Goal: Transaction & Acquisition: Book appointment/travel/reservation

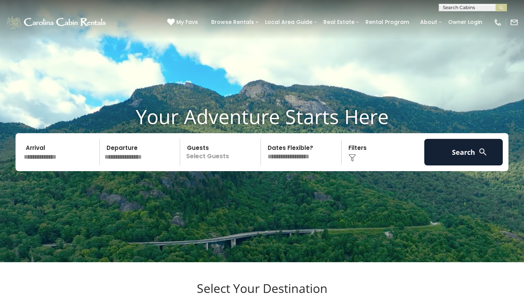
click at [59, 164] on input "text" at bounding box center [60, 152] width 79 height 27
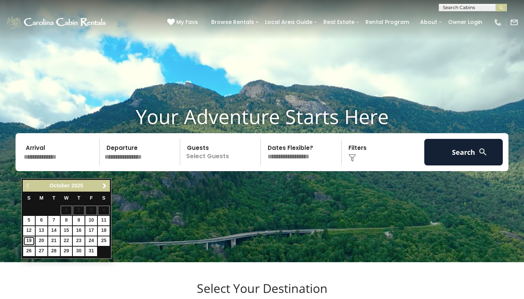
click at [25, 239] on link "19" at bounding box center [29, 240] width 12 height 9
type input "********"
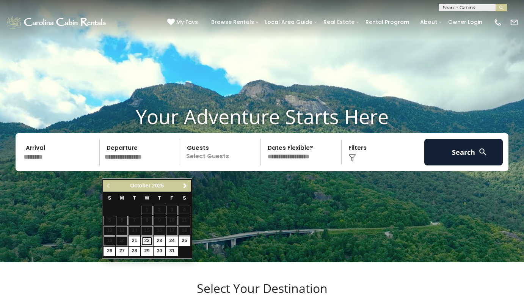
click at [146, 241] on link "22" at bounding box center [147, 240] width 12 height 9
type input "********"
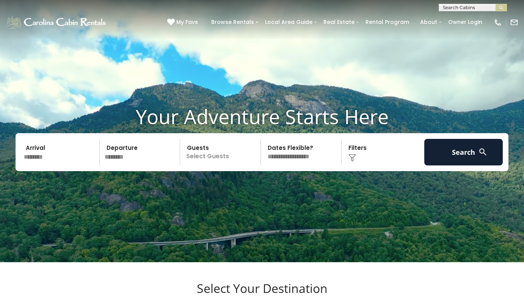
click at [220, 165] on p "Select Guests" at bounding box center [221, 152] width 78 height 27
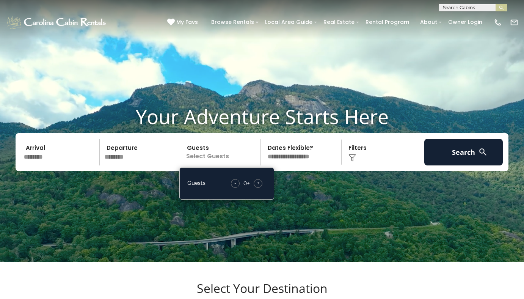
click at [260, 188] on div "+" at bounding box center [258, 183] width 9 height 9
click at [398, 165] on div "Click to Choose" at bounding box center [383, 152] width 79 height 27
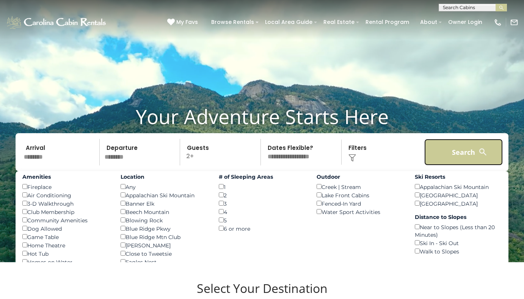
click at [454, 162] on button "Search" at bounding box center [464, 152] width 79 height 27
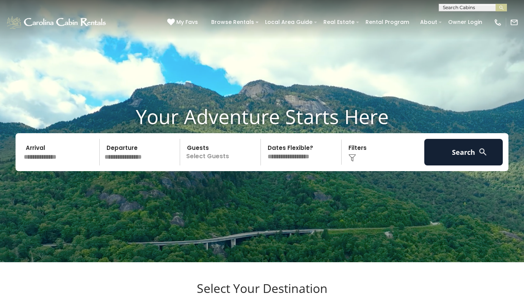
click at [49, 165] on input "text" at bounding box center [60, 152] width 79 height 27
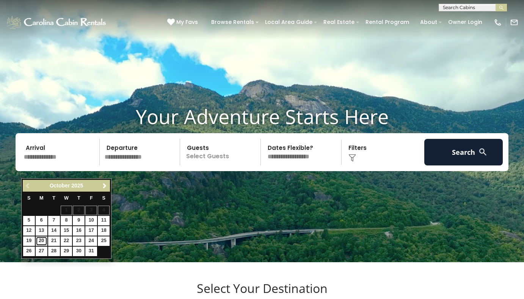
click at [42, 240] on link "20" at bounding box center [42, 240] width 12 height 9
type input "********"
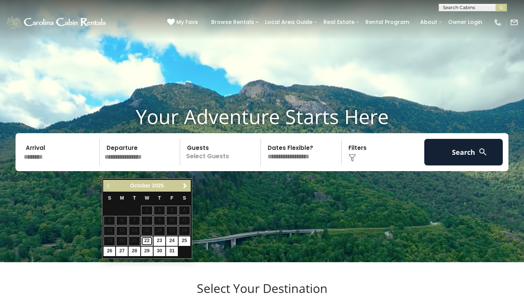
click at [147, 241] on link "22" at bounding box center [147, 240] width 12 height 9
type input "********"
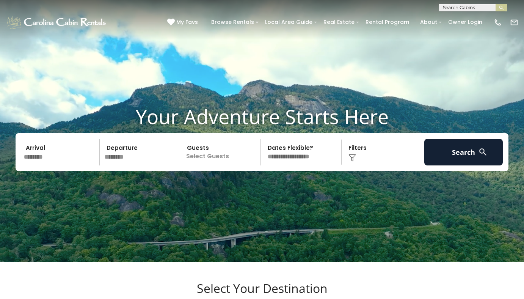
click at [217, 165] on p "Select Guests" at bounding box center [221, 152] width 78 height 27
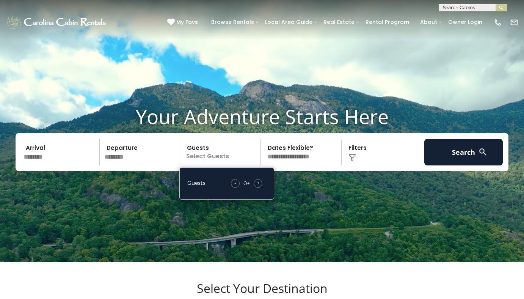
click at [254, 188] on div "+" at bounding box center [258, 183] width 9 height 9
click at [286, 165] on select "**********" at bounding box center [302, 152] width 78 height 27
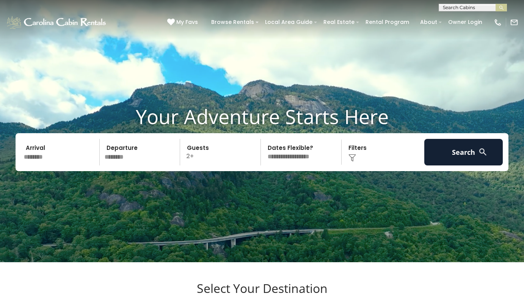
click at [355, 162] on img at bounding box center [353, 158] width 8 height 8
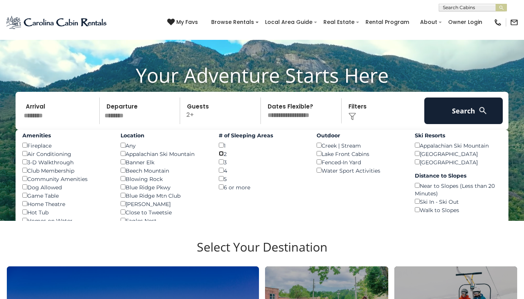
scroll to position [38, 0]
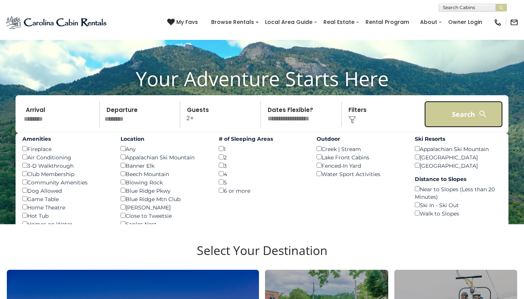
click at [467, 127] on button "Search" at bounding box center [464, 114] width 79 height 27
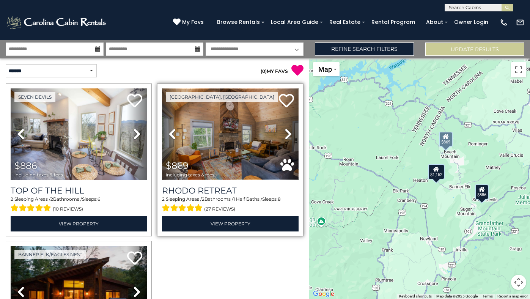
click at [242, 159] on img at bounding box center [230, 133] width 136 height 91
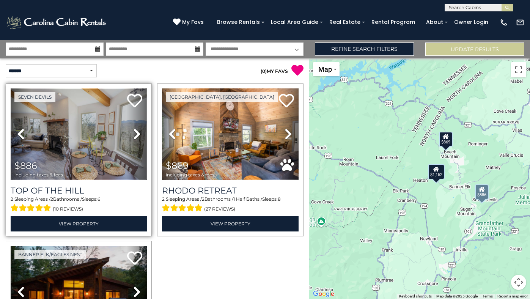
click at [85, 156] on img at bounding box center [79, 133] width 136 height 91
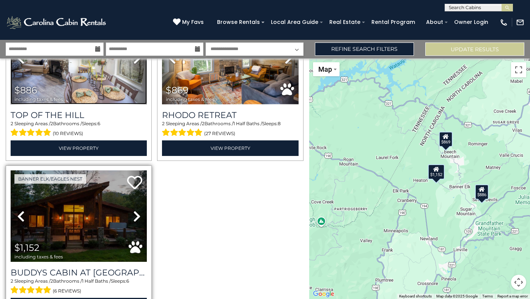
scroll to position [76, 0]
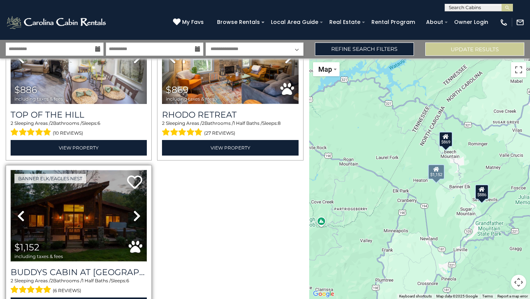
click at [107, 209] on img at bounding box center [79, 215] width 136 height 91
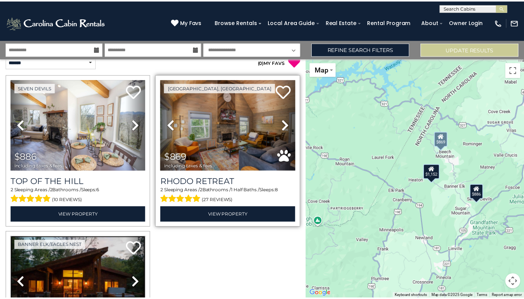
scroll to position [0, 0]
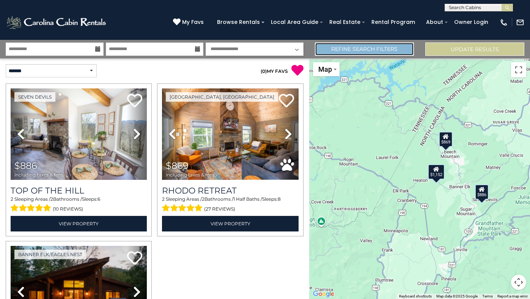
click at [351, 53] on link "Refine Search Filters" at bounding box center [364, 48] width 99 height 13
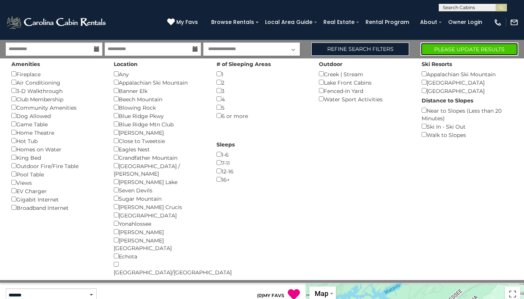
click at [444, 47] on button "Please Update Results" at bounding box center [470, 48] width 98 height 13
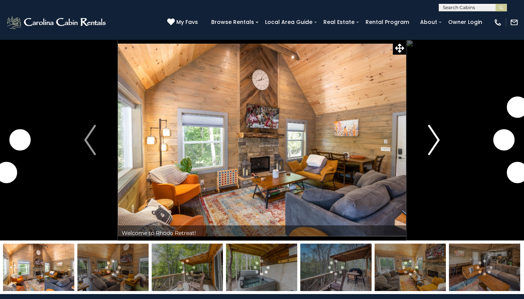
click at [433, 150] on img "Next" at bounding box center [433, 140] width 11 height 30
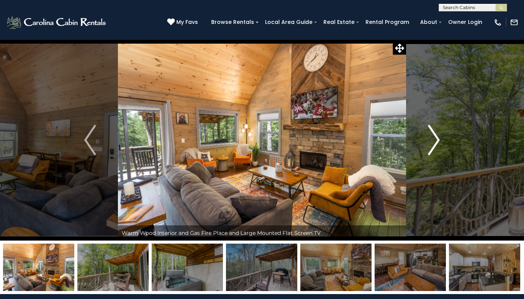
click at [433, 150] on img "Next" at bounding box center [433, 140] width 11 height 30
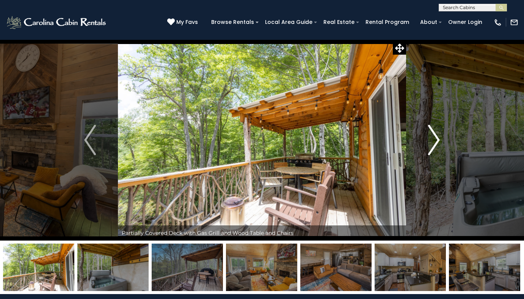
click at [433, 150] on img "Next" at bounding box center [433, 140] width 11 height 30
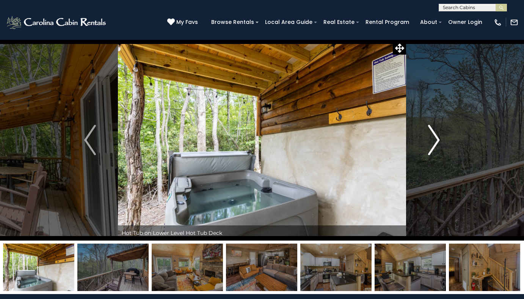
click at [433, 150] on img "Next" at bounding box center [433, 140] width 11 height 30
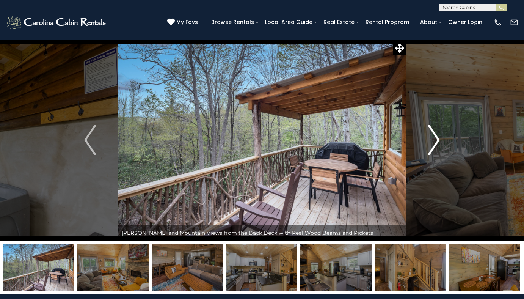
click at [433, 150] on img "Next" at bounding box center [433, 140] width 11 height 30
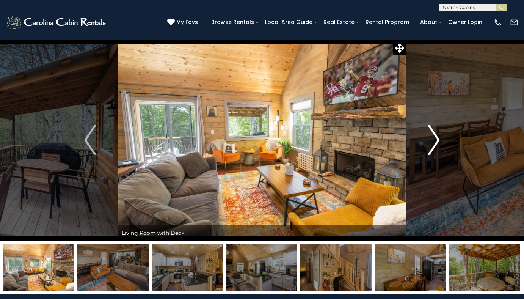
click at [433, 150] on img "Next" at bounding box center [433, 140] width 11 height 30
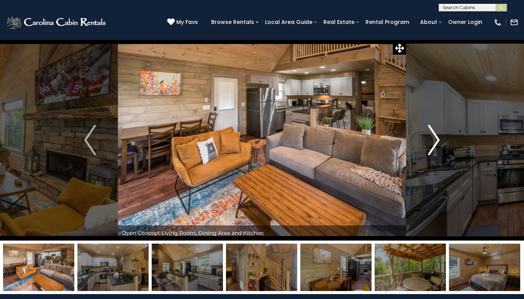
click at [433, 150] on img "Next" at bounding box center [433, 140] width 11 height 30
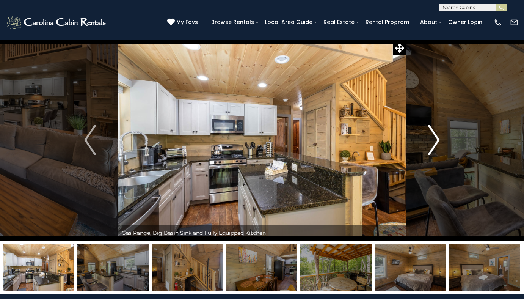
click at [433, 150] on img "Next" at bounding box center [433, 140] width 11 height 30
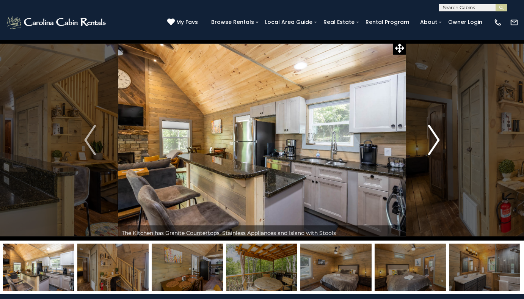
click at [433, 150] on img "Next" at bounding box center [433, 140] width 11 height 30
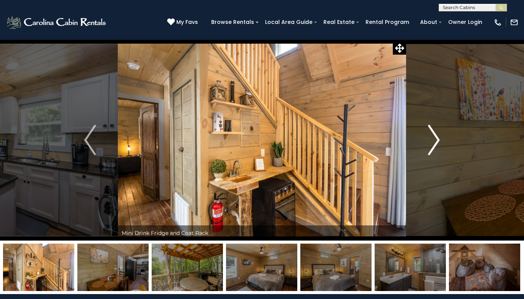
click at [433, 150] on img "Next" at bounding box center [433, 140] width 11 height 30
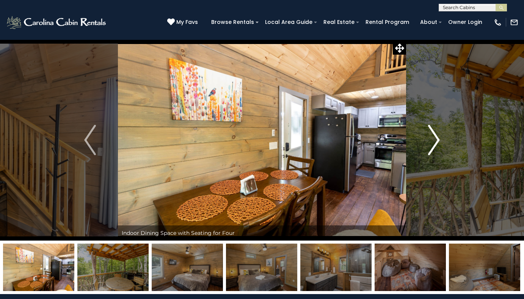
click at [433, 150] on img "Next" at bounding box center [433, 140] width 11 height 30
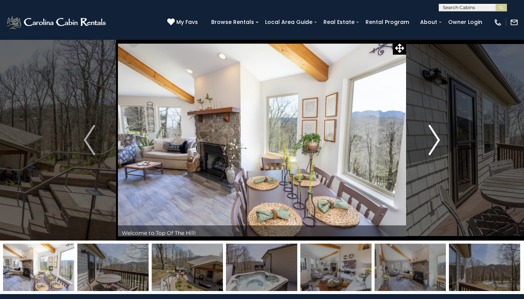
click at [437, 144] on img "Next" at bounding box center [434, 140] width 11 height 30
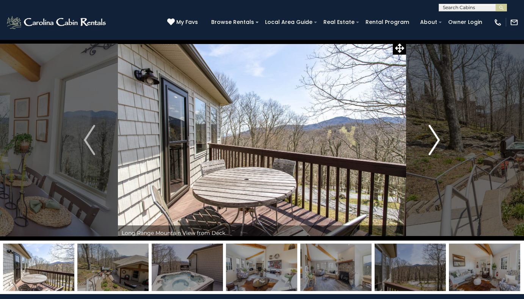
click at [437, 144] on img "Next" at bounding box center [434, 140] width 11 height 30
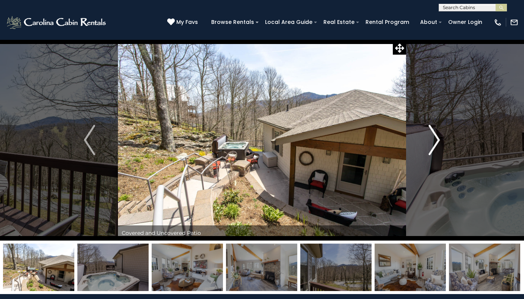
click at [437, 144] on img "Next" at bounding box center [434, 140] width 11 height 30
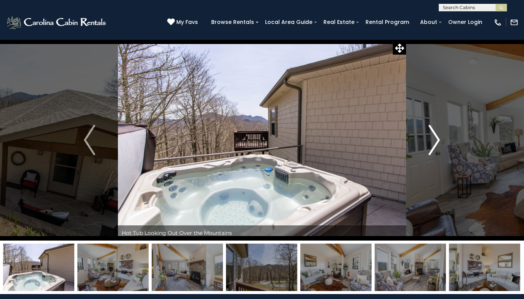
click at [437, 144] on img "Next" at bounding box center [434, 140] width 11 height 30
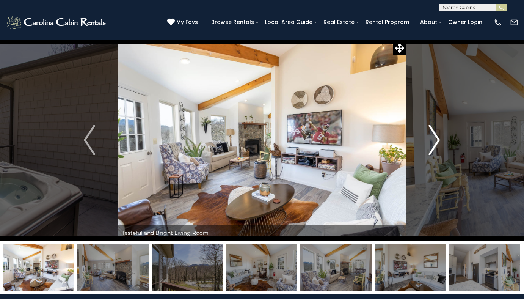
click at [437, 144] on img "Next" at bounding box center [434, 140] width 11 height 30
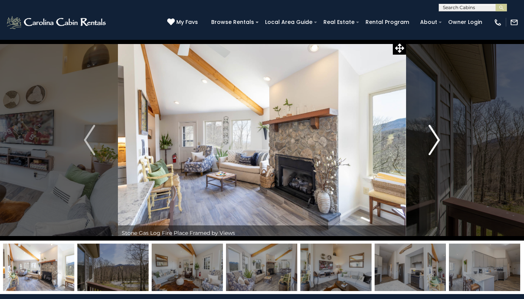
click at [437, 144] on img "Next" at bounding box center [434, 140] width 11 height 30
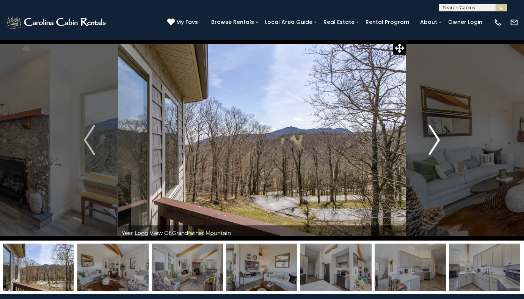
click at [437, 144] on img "Next" at bounding box center [434, 140] width 11 height 30
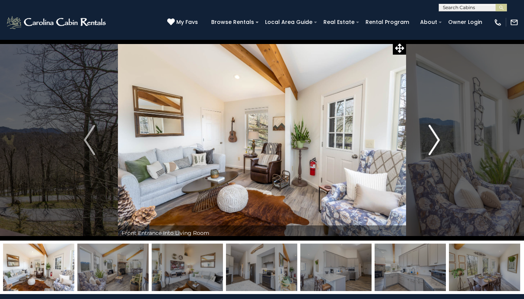
click at [437, 144] on img "Next" at bounding box center [434, 140] width 11 height 30
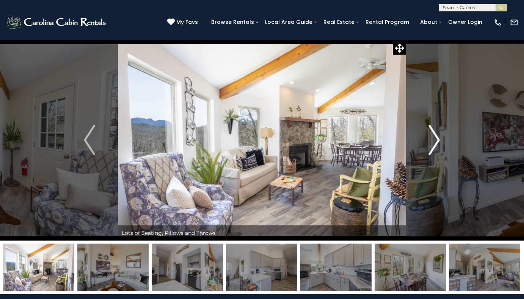
click at [437, 144] on img "Next" at bounding box center [434, 140] width 11 height 30
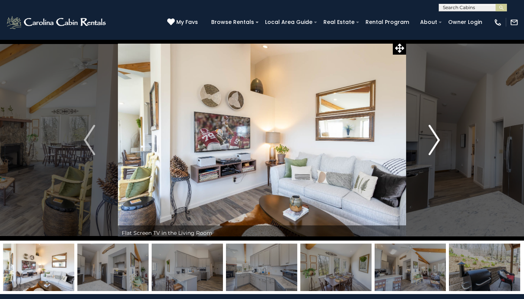
click at [437, 144] on img "Next" at bounding box center [434, 140] width 11 height 30
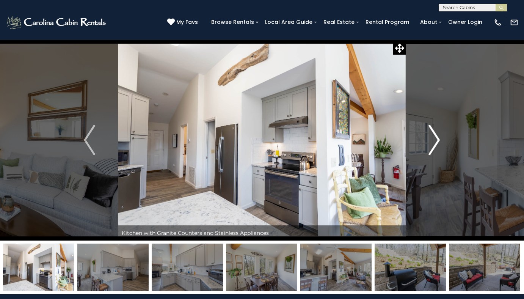
click at [437, 144] on img "Next" at bounding box center [434, 140] width 11 height 30
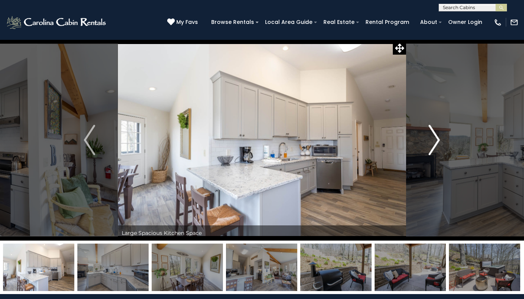
click at [437, 144] on img "Next" at bounding box center [434, 140] width 11 height 30
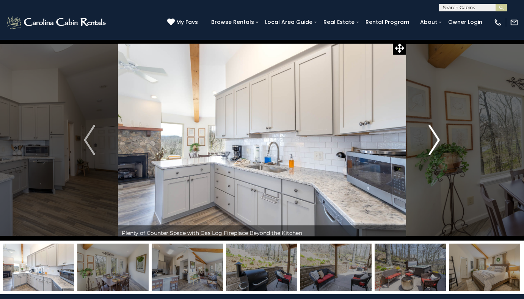
click at [437, 144] on img "Next" at bounding box center [434, 140] width 11 height 30
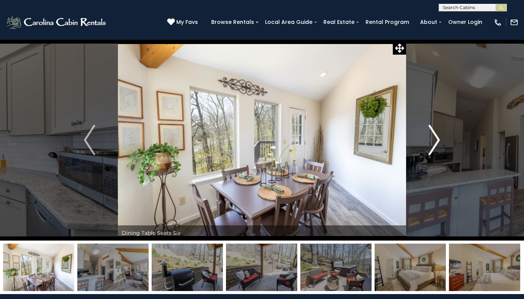
click at [437, 144] on img "Next" at bounding box center [434, 140] width 11 height 30
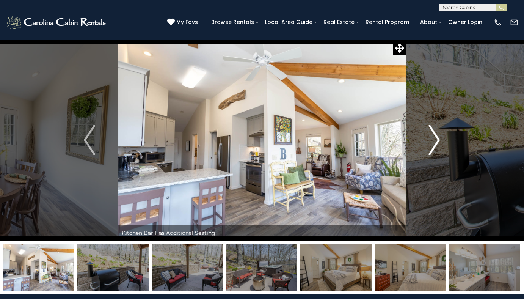
click at [437, 144] on img "Next" at bounding box center [434, 140] width 11 height 30
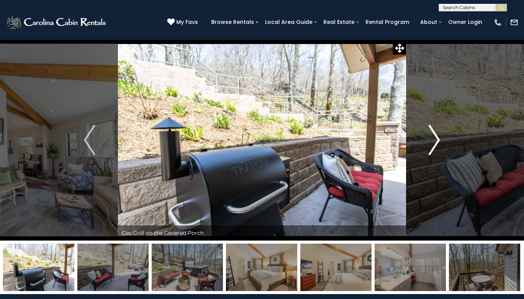
click at [437, 144] on img "Next" at bounding box center [434, 140] width 11 height 30
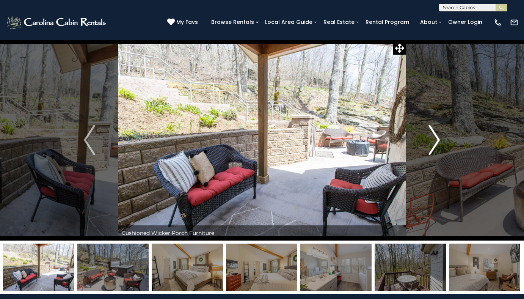
click at [437, 144] on img "Next" at bounding box center [434, 140] width 11 height 30
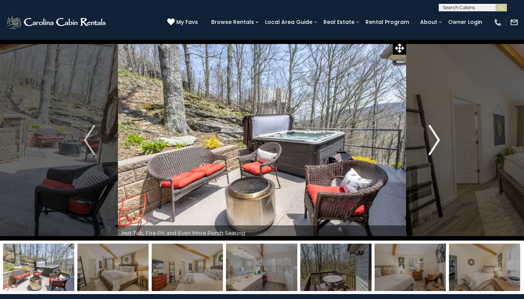
click at [437, 144] on img "Next" at bounding box center [434, 140] width 11 height 30
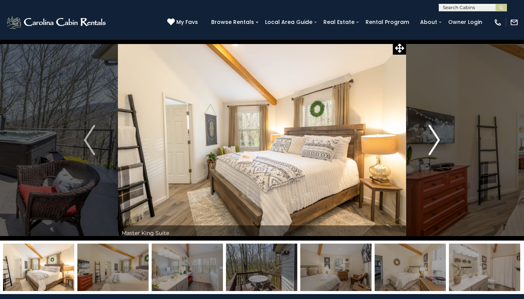
click at [437, 144] on img "Next" at bounding box center [434, 140] width 11 height 30
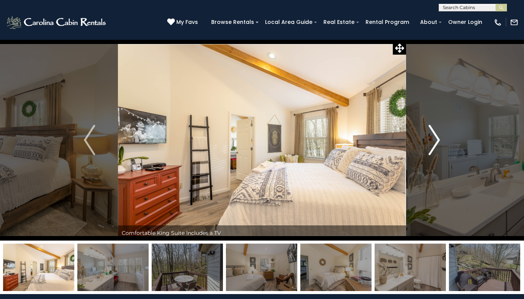
click at [437, 144] on img "Next" at bounding box center [434, 140] width 11 height 30
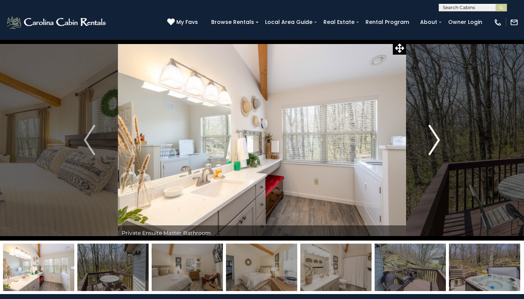
click at [437, 144] on img "Next" at bounding box center [434, 140] width 11 height 30
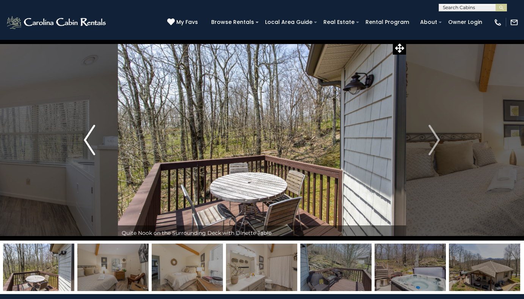
click at [92, 156] on button "Previous" at bounding box center [89, 139] width 57 height 201
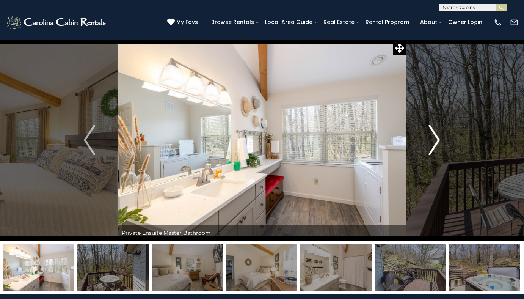
click at [432, 147] on img "Next" at bounding box center [434, 140] width 11 height 30
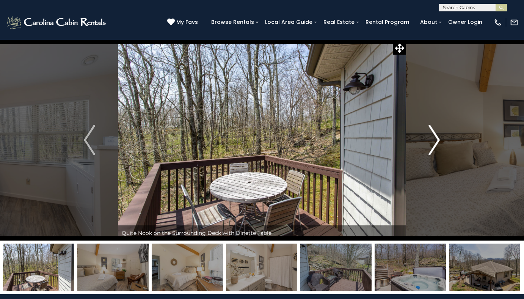
click at [432, 147] on img "Next" at bounding box center [434, 140] width 11 height 30
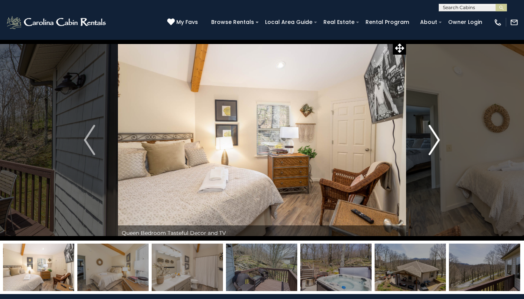
click at [432, 147] on img "Next" at bounding box center [434, 140] width 11 height 30
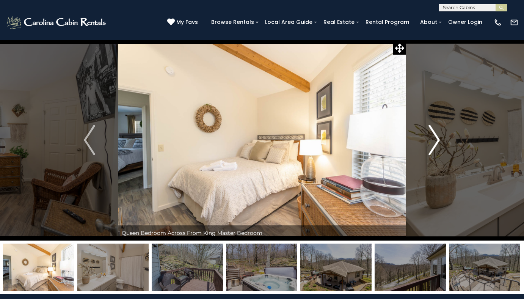
click at [432, 147] on img "Next" at bounding box center [434, 140] width 11 height 30
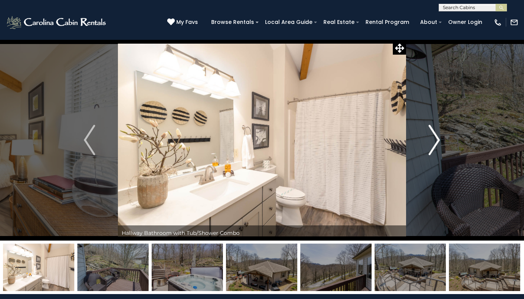
click at [432, 147] on img "Next" at bounding box center [434, 140] width 11 height 30
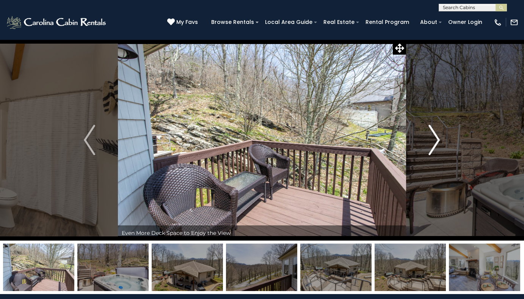
click at [432, 147] on img "Next" at bounding box center [434, 140] width 11 height 30
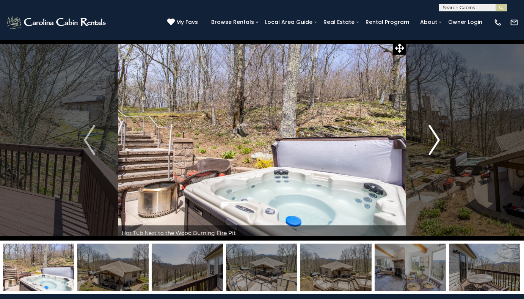
click at [432, 147] on img "Next" at bounding box center [434, 140] width 11 height 30
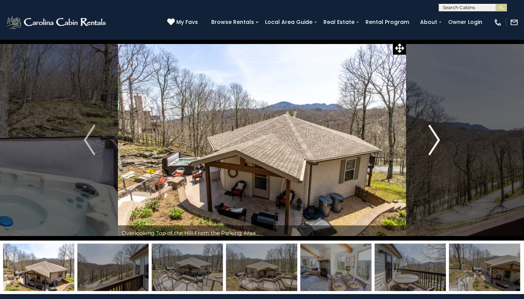
click at [432, 147] on img "Next" at bounding box center [434, 140] width 11 height 30
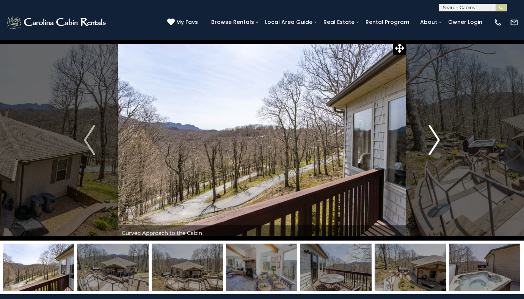
click at [432, 147] on img "Next" at bounding box center [434, 140] width 11 height 30
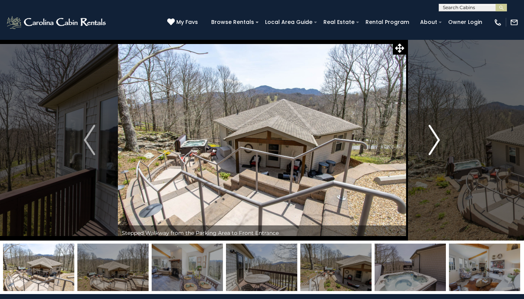
click at [432, 147] on img "Next" at bounding box center [434, 140] width 11 height 30
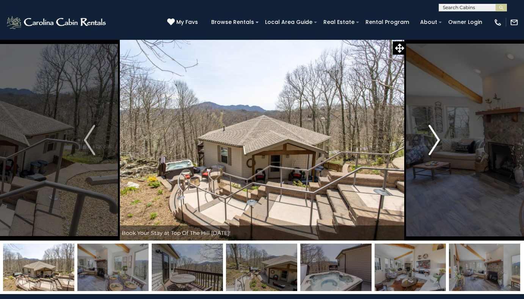
click at [432, 147] on img "Next" at bounding box center [434, 140] width 11 height 30
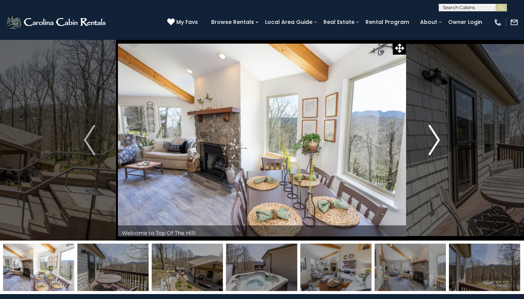
click at [432, 147] on img "Next" at bounding box center [434, 140] width 11 height 30
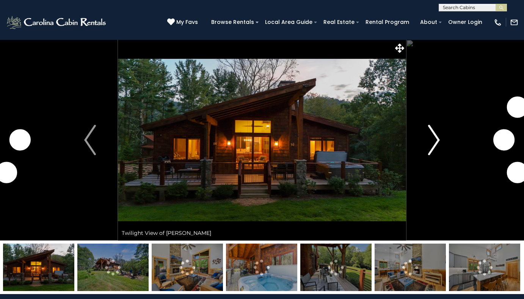
click at [433, 137] on img "Next" at bounding box center [433, 140] width 11 height 30
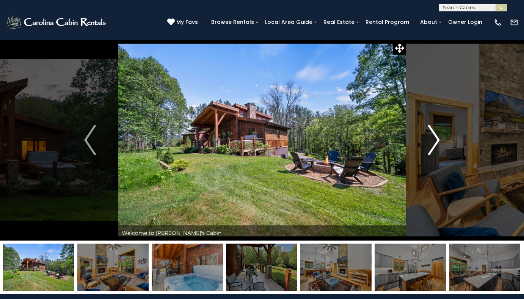
click at [433, 137] on img "Next" at bounding box center [433, 140] width 11 height 30
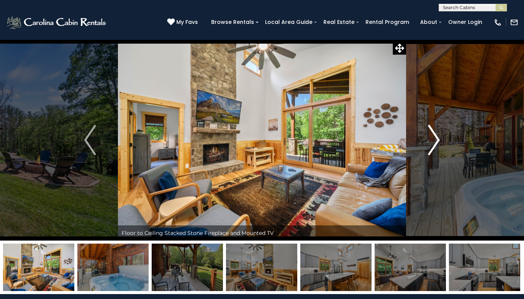
click at [433, 137] on img "Next" at bounding box center [433, 140] width 11 height 30
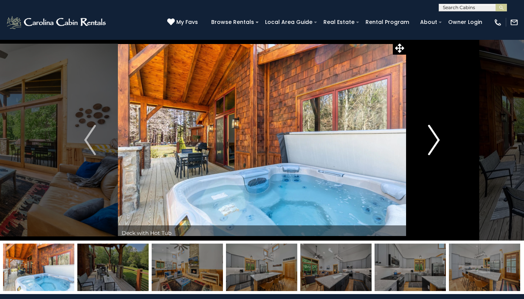
click at [433, 137] on img "Next" at bounding box center [433, 140] width 11 height 30
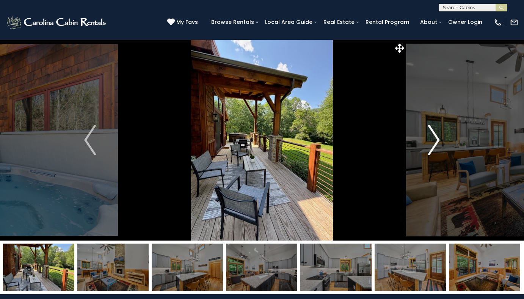
click at [433, 137] on img "Next" at bounding box center [433, 140] width 11 height 30
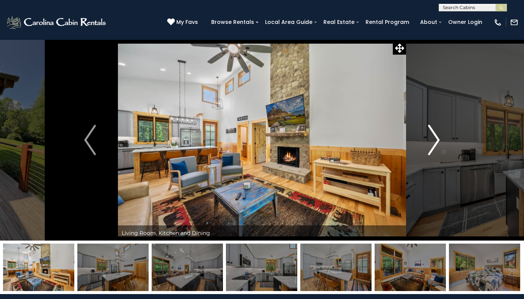
click at [433, 137] on img "Next" at bounding box center [433, 140] width 11 height 30
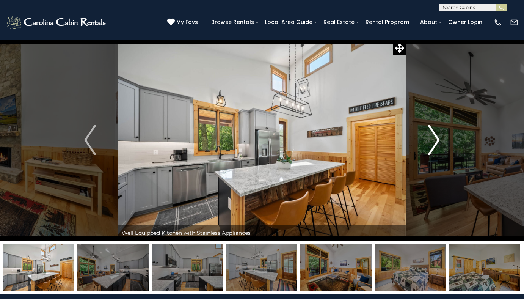
click at [433, 137] on img "Next" at bounding box center [433, 140] width 11 height 30
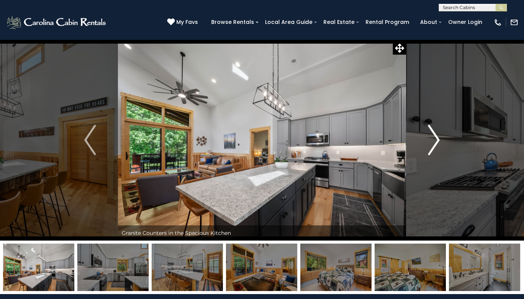
click at [433, 137] on img "Next" at bounding box center [433, 140] width 11 height 30
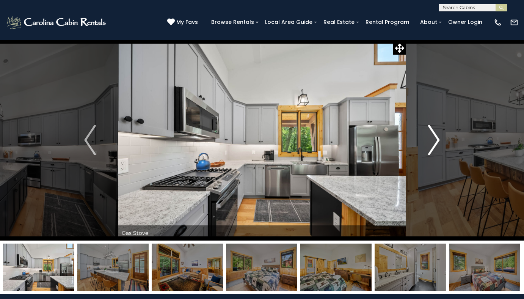
click at [433, 137] on img "Next" at bounding box center [433, 140] width 11 height 30
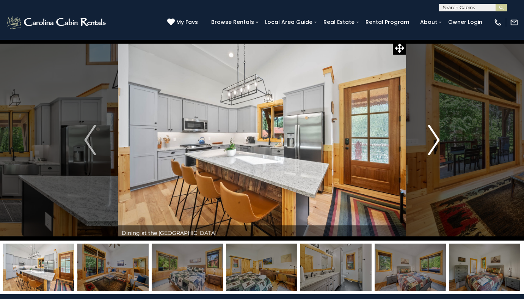
click at [433, 137] on img "Next" at bounding box center [433, 140] width 11 height 30
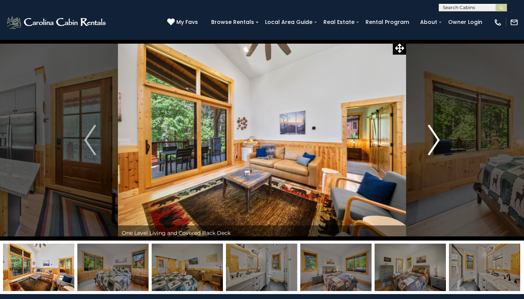
click at [433, 137] on img "Next" at bounding box center [433, 140] width 11 height 30
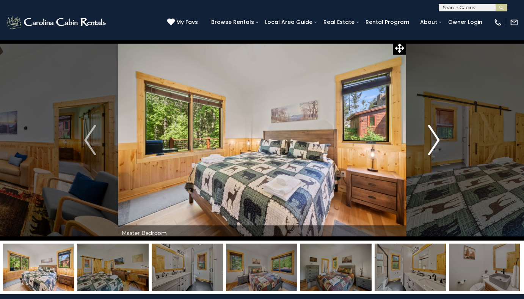
click at [433, 137] on img "Next" at bounding box center [433, 140] width 11 height 30
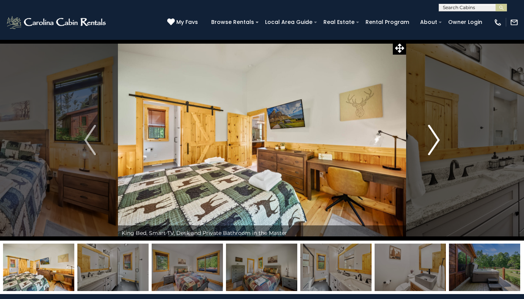
click at [433, 137] on img "Next" at bounding box center [433, 140] width 11 height 30
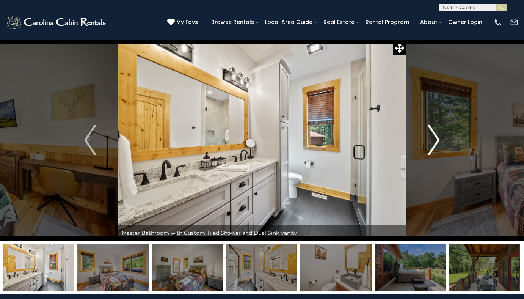
click at [433, 137] on img "Next" at bounding box center [433, 140] width 11 height 30
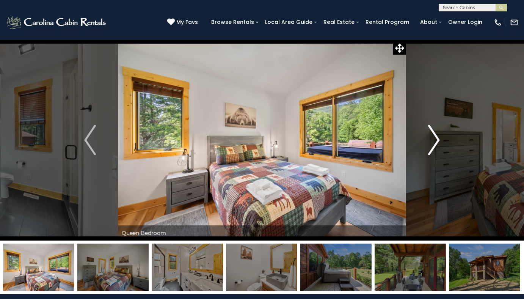
click at [433, 137] on img "Next" at bounding box center [433, 140] width 11 height 30
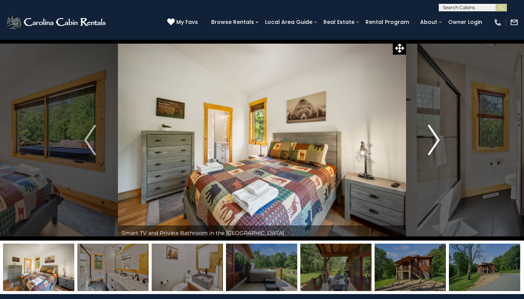
click at [433, 137] on img "Next" at bounding box center [433, 140] width 11 height 30
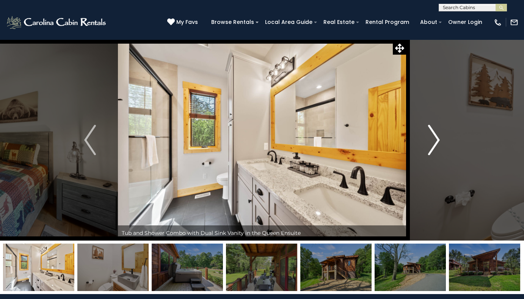
click at [433, 137] on img "Next" at bounding box center [433, 140] width 11 height 30
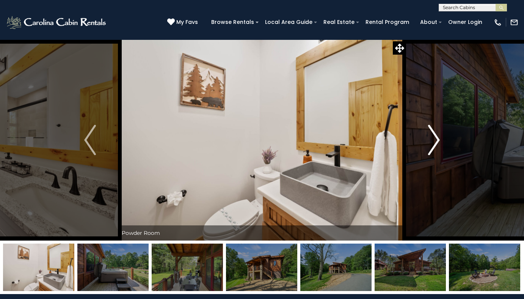
click at [433, 137] on img "Next" at bounding box center [433, 140] width 11 height 30
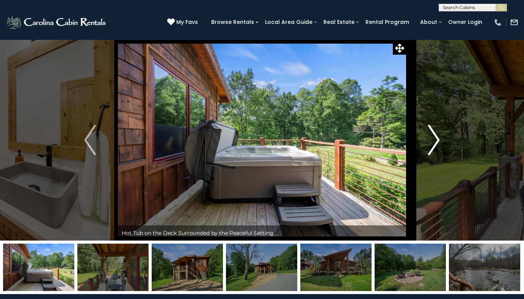
click at [433, 137] on img "Next" at bounding box center [433, 140] width 11 height 30
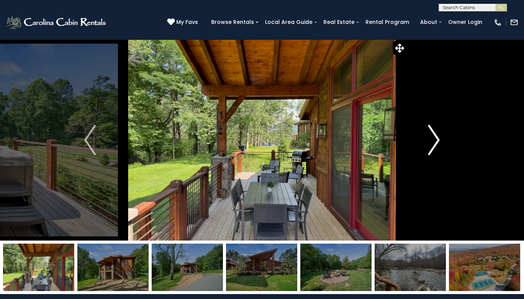
click at [433, 137] on img "Next" at bounding box center [433, 140] width 11 height 30
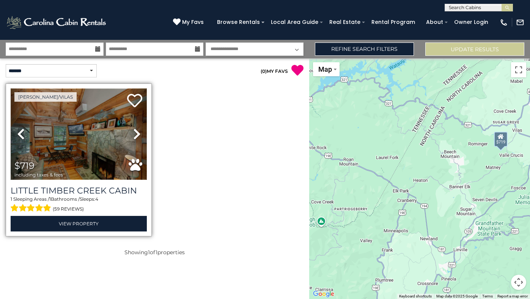
click at [74, 144] on img at bounding box center [79, 133] width 136 height 91
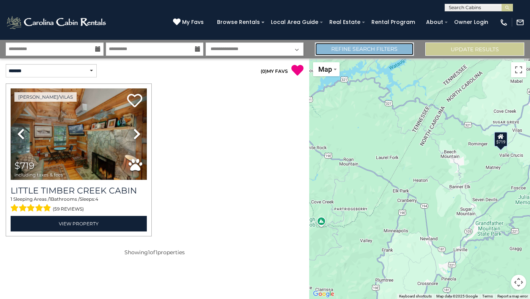
click at [341, 45] on link "Refine Search Filters" at bounding box center [364, 48] width 99 height 13
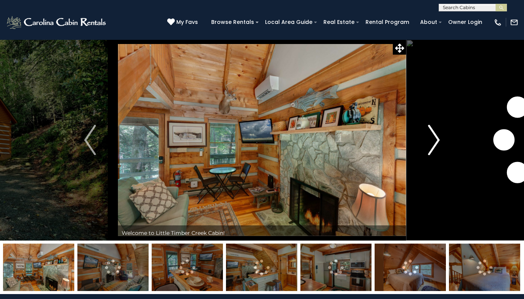
click at [437, 140] on img "Next" at bounding box center [433, 140] width 11 height 30
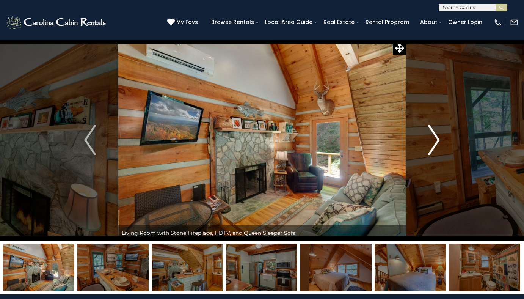
click at [437, 140] on img "Next" at bounding box center [433, 140] width 11 height 30
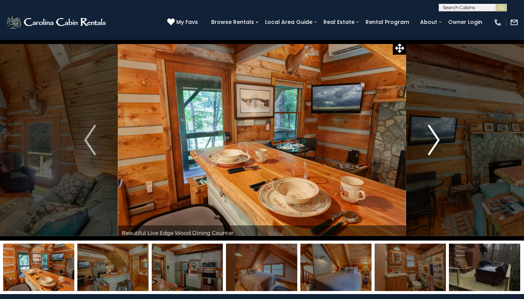
click at [437, 140] on img "Next" at bounding box center [433, 140] width 11 height 30
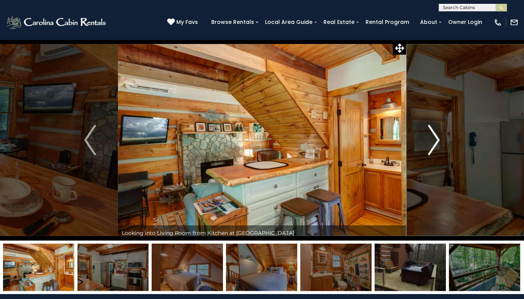
click at [437, 140] on img "Next" at bounding box center [433, 140] width 11 height 30
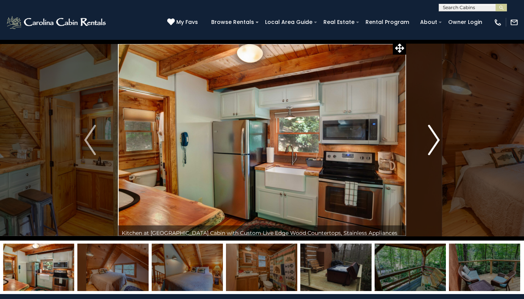
click at [437, 140] on img "Next" at bounding box center [433, 140] width 11 height 30
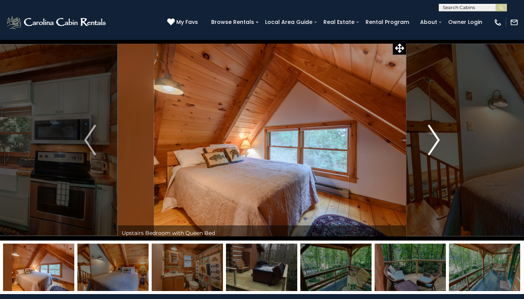
click at [437, 140] on img "Next" at bounding box center [433, 140] width 11 height 30
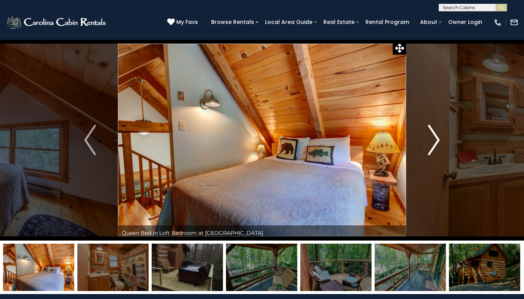
click at [437, 140] on img "Next" at bounding box center [433, 140] width 11 height 30
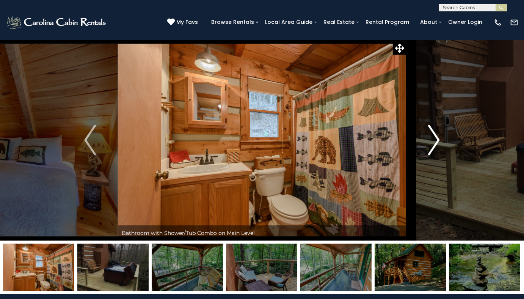
click at [437, 140] on img "Next" at bounding box center [433, 140] width 11 height 30
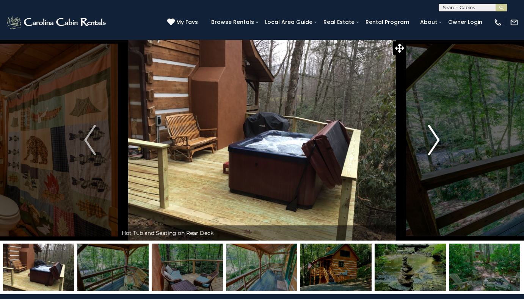
click at [437, 140] on img "Next" at bounding box center [433, 140] width 11 height 30
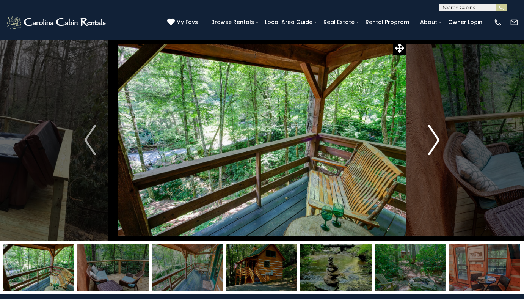
click at [437, 140] on img "Next" at bounding box center [433, 140] width 11 height 30
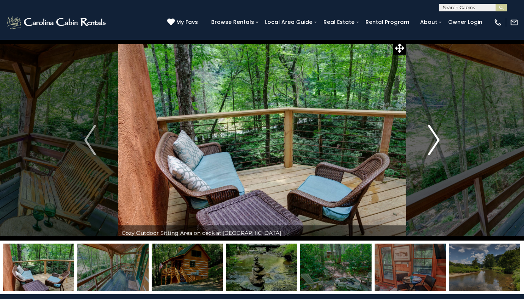
click at [437, 140] on img "Next" at bounding box center [433, 140] width 11 height 30
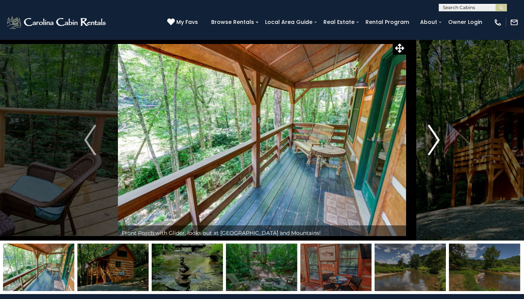
click at [437, 140] on img "Next" at bounding box center [433, 140] width 11 height 30
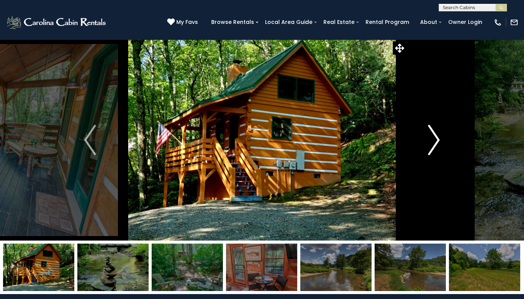
click at [437, 140] on img "Next" at bounding box center [433, 140] width 11 height 30
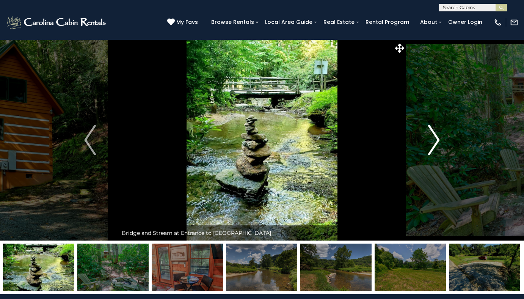
click at [437, 140] on img "Next" at bounding box center [433, 140] width 11 height 30
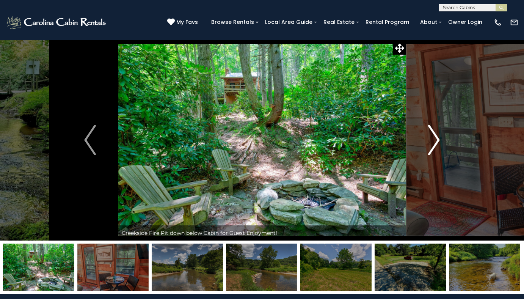
click at [437, 140] on img "Next" at bounding box center [433, 140] width 11 height 30
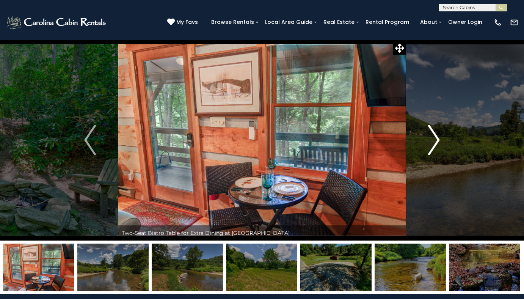
click at [437, 140] on img "Next" at bounding box center [433, 140] width 11 height 30
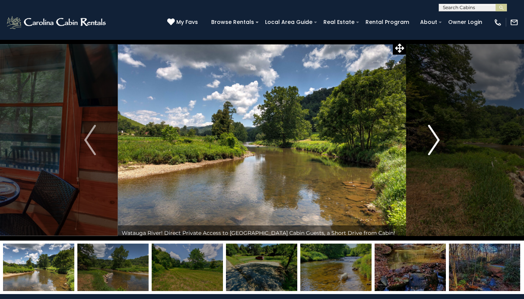
click at [437, 140] on img "Next" at bounding box center [433, 140] width 11 height 30
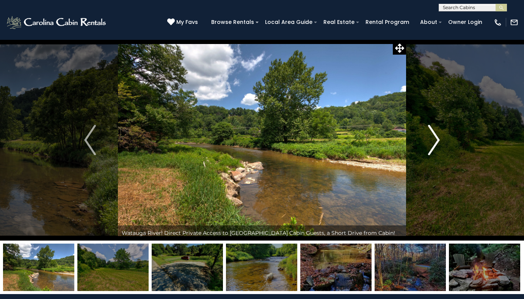
click at [437, 140] on img "Next" at bounding box center [433, 140] width 11 height 30
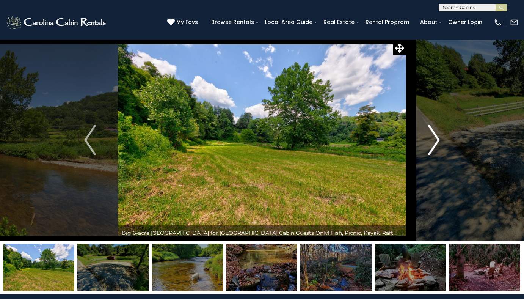
click at [437, 140] on img "Next" at bounding box center [433, 140] width 11 height 30
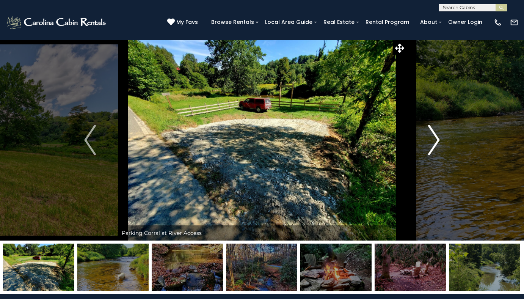
click at [437, 140] on img "Next" at bounding box center [433, 140] width 11 height 30
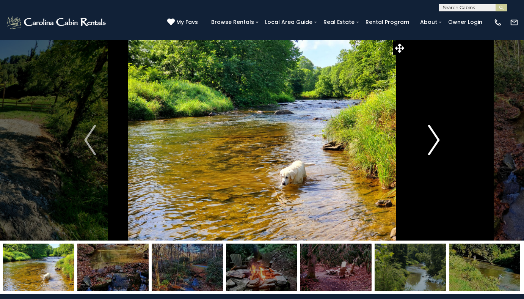
click at [437, 140] on img "Next" at bounding box center [433, 140] width 11 height 30
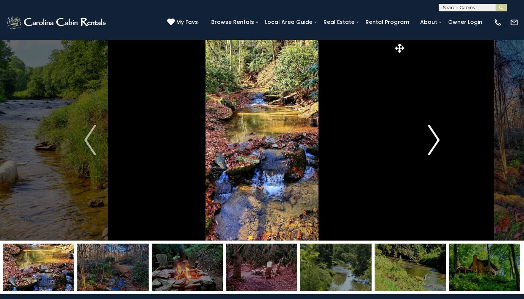
click at [437, 140] on img "Next" at bounding box center [433, 140] width 11 height 30
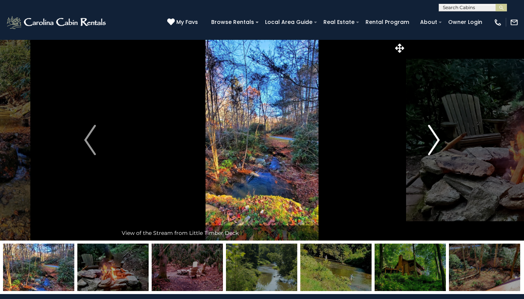
click at [437, 140] on img "Next" at bounding box center [433, 140] width 11 height 30
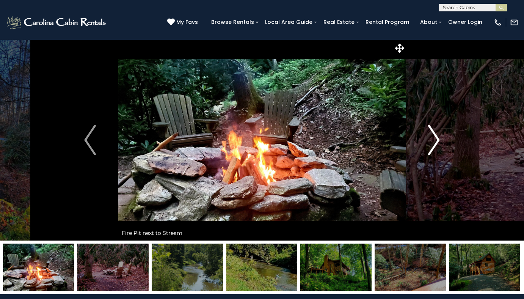
click at [437, 140] on img "Next" at bounding box center [433, 140] width 11 height 30
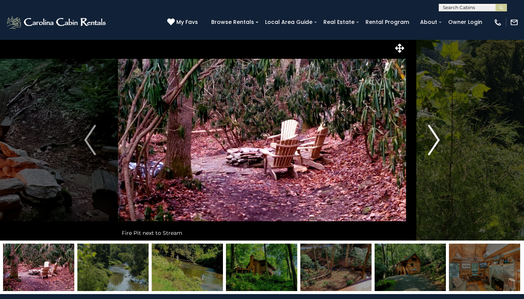
click at [437, 140] on img "Next" at bounding box center [433, 140] width 11 height 30
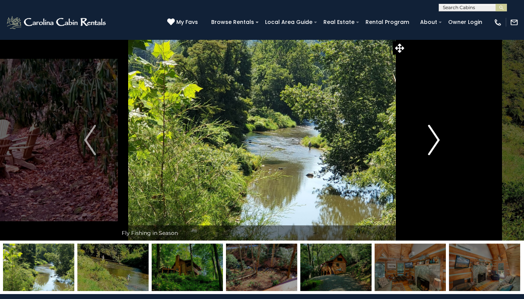
click at [437, 140] on img "Next" at bounding box center [433, 140] width 11 height 30
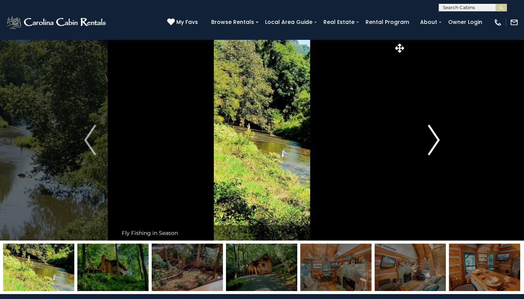
click at [437, 140] on img "Next" at bounding box center [433, 140] width 11 height 30
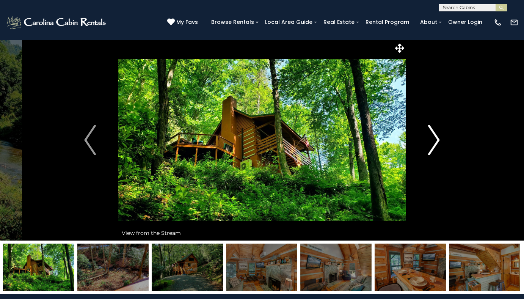
click at [437, 140] on img "Next" at bounding box center [433, 140] width 11 height 30
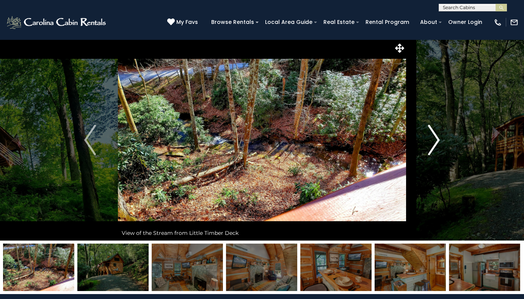
click at [437, 140] on img "Next" at bounding box center [433, 140] width 11 height 30
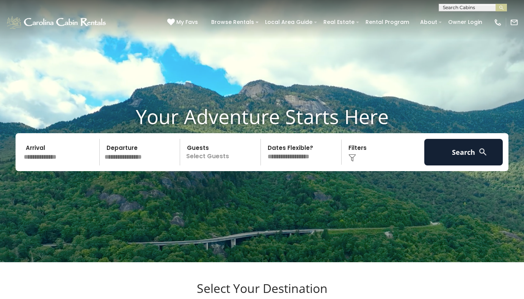
click at [97, 165] on input "text" at bounding box center [60, 152] width 79 height 27
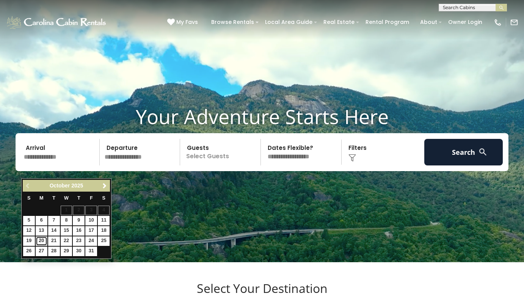
click at [39, 238] on link "20" at bounding box center [42, 240] width 12 height 9
type input "********"
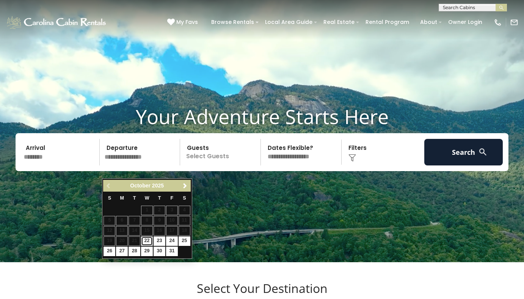
click at [145, 242] on link "22" at bounding box center [147, 240] width 12 height 9
type input "********"
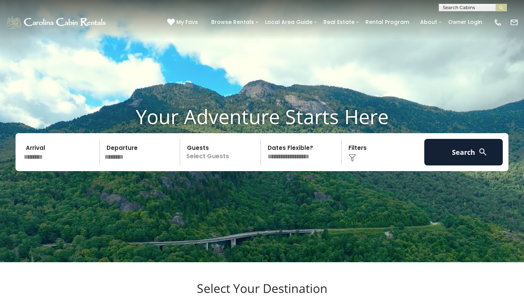
click at [215, 165] on p "Select Guests" at bounding box center [221, 152] width 78 height 27
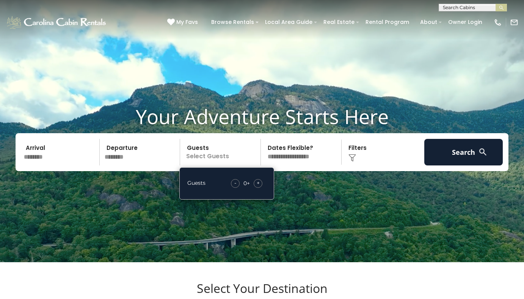
click at [257, 187] on span "+" at bounding box center [258, 183] width 3 height 8
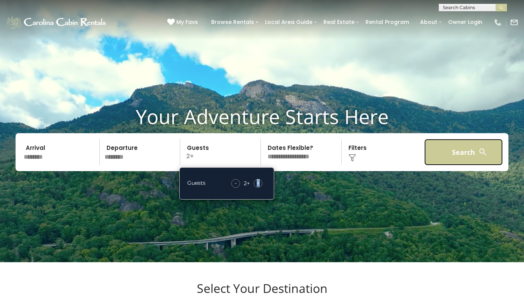
click at [464, 162] on button "Search" at bounding box center [464, 152] width 79 height 27
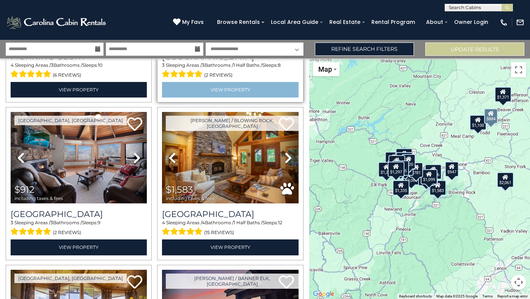
scroll to position [607, 0]
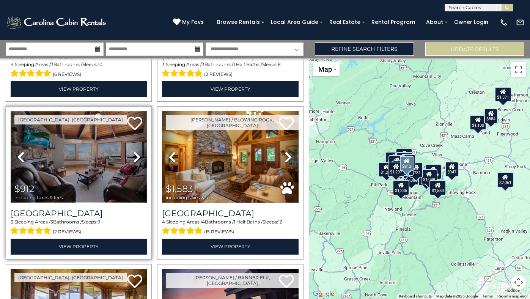
click at [109, 170] on img at bounding box center [79, 156] width 136 height 91
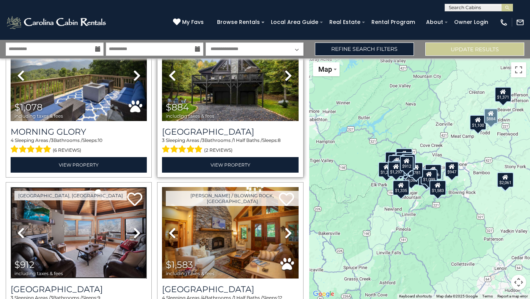
scroll to position [493, 0]
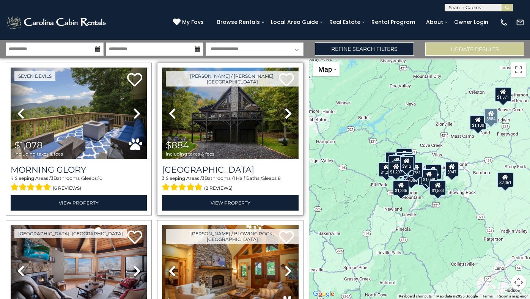
click at [234, 119] on img at bounding box center [230, 113] width 136 height 91
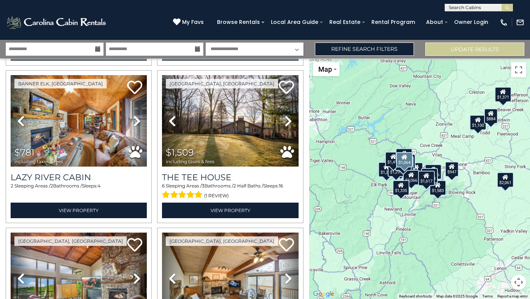
scroll to position [1745, 0]
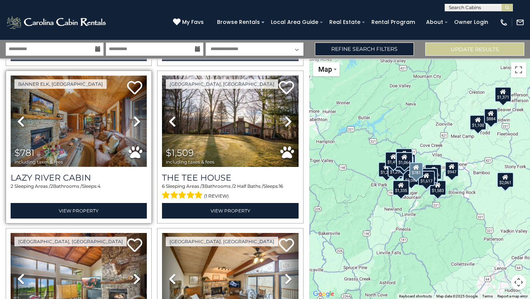
click at [110, 120] on img at bounding box center [79, 120] width 136 height 91
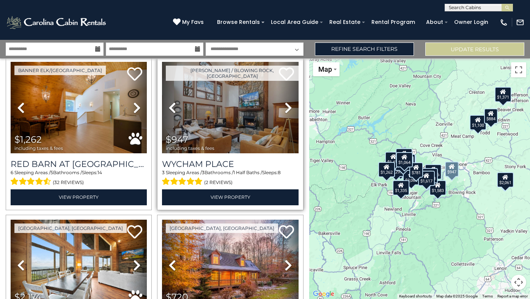
scroll to position [2087, 0]
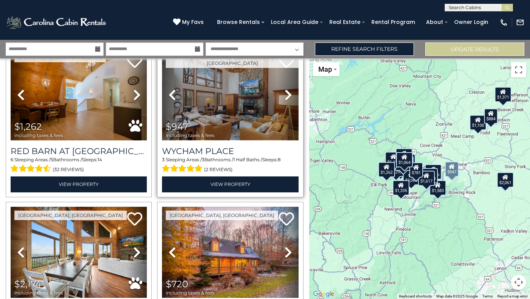
click at [222, 101] on img at bounding box center [230, 94] width 136 height 91
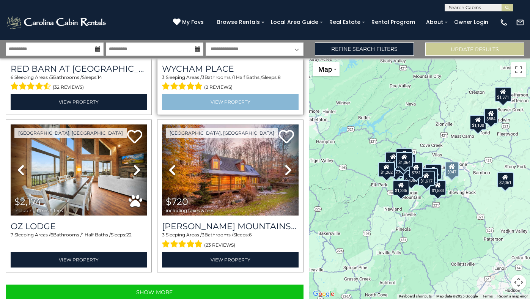
scroll to position [2169, 0]
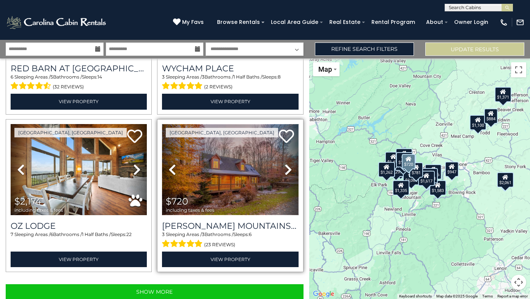
click at [234, 156] on img at bounding box center [230, 169] width 136 height 91
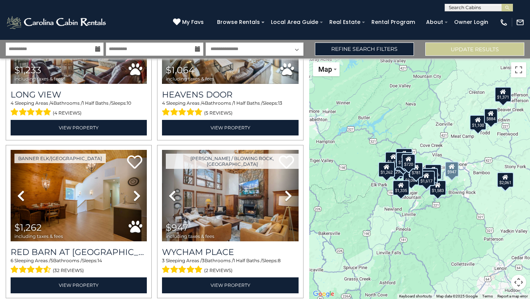
scroll to position [1942, 0]
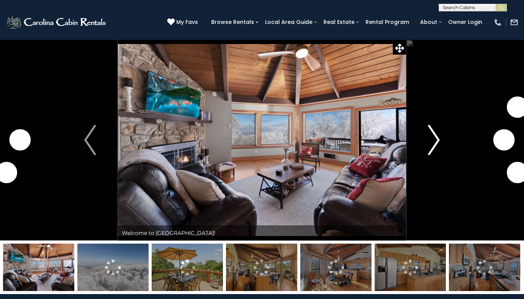
click at [435, 140] on img "Next" at bounding box center [433, 140] width 11 height 30
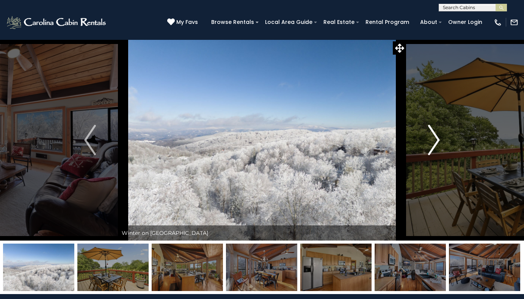
click at [435, 140] on img "Next" at bounding box center [433, 140] width 11 height 30
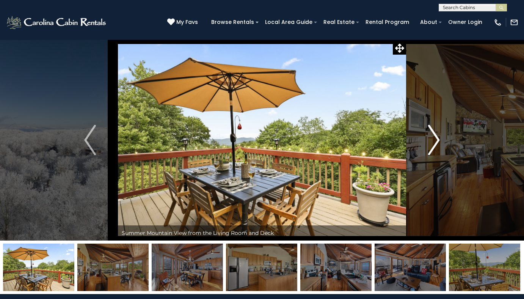
click at [435, 140] on img "Next" at bounding box center [433, 140] width 11 height 30
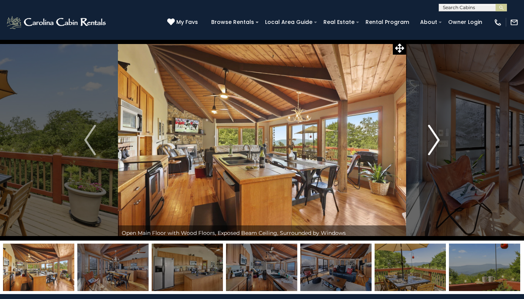
click at [435, 140] on img "Next" at bounding box center [433, 140] width 11 height 30
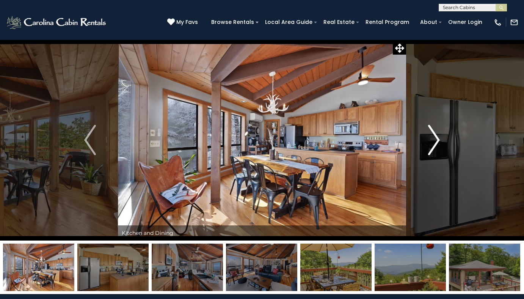
click at [435, 140] on img "Next" at bounding box center [433, 140] width 11 height 30
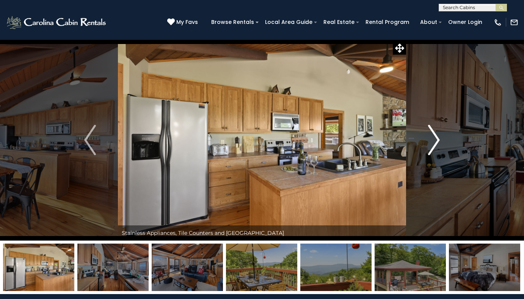
click at [435, 140] on img "Next" at bounding box center [433, 140] width 11 height 30
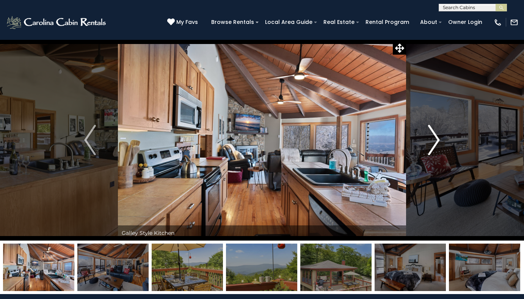
click at [435, 140] on img "Next" at bounding box center [433, 140] width 11 height 30
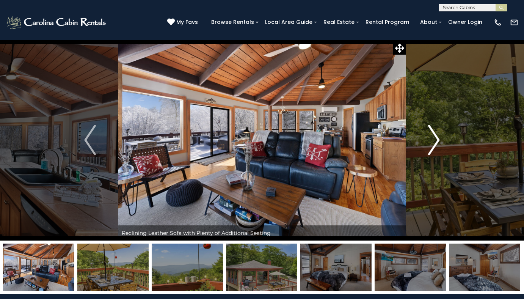
click at [435, 140] on img "Next" at bounding box center [433, 140] width 11 height 30
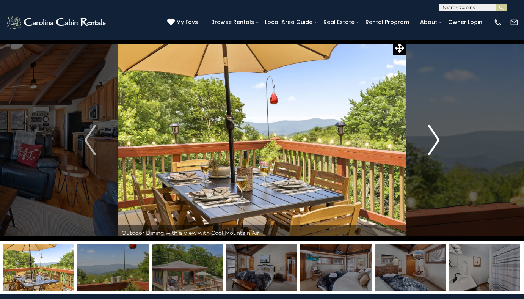
click at [435, 140] on img "Next" at bounding box center [433, 140] width 11 height 30
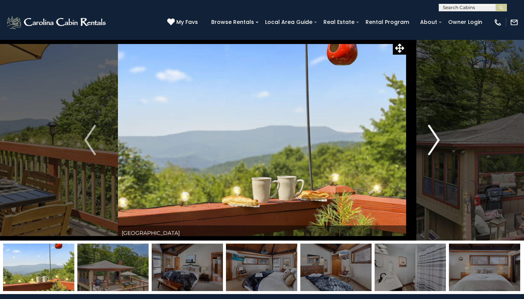
click at [435, 140] on img "Next" at bounding box center [433, 140] width 11 height 30
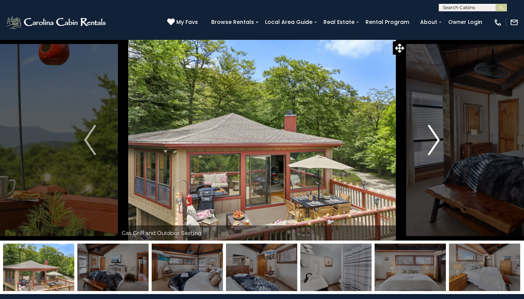
click at [435, 140] on img "Next" at bounding box center [433, 140] width 11 height 30
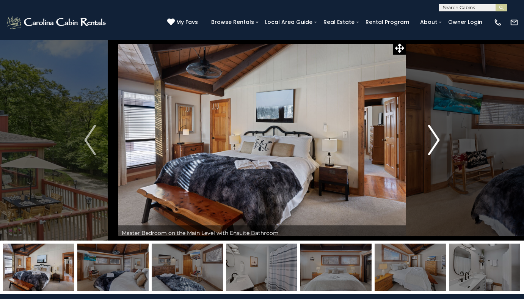
click at [435, 140] on img "Next" at bounding box center [433, 140] width 11 height 30
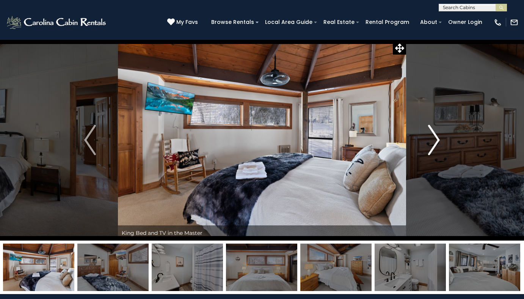
click at [435, 140] on img "Next" at bounding box center [433, 140] width 11 height 30
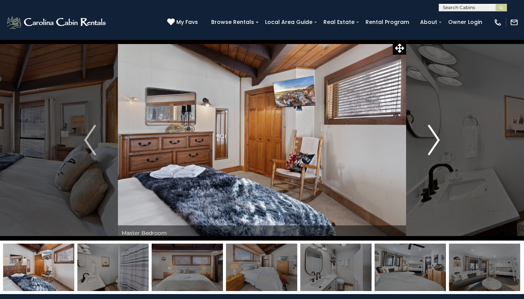
click at [435, 140] on img "Next" at bounding box center [433, 140] width 11 height 30
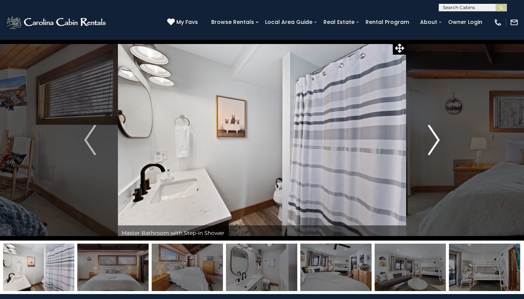
click at [437, 141] on img "Next" at bounding box center [433, 140] width 11 height 30
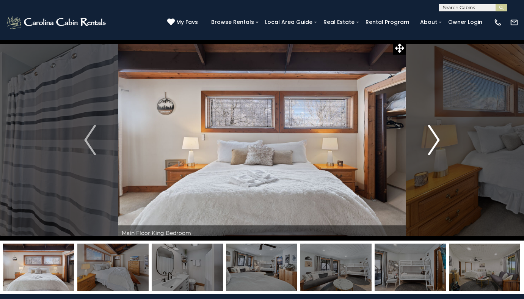
click at [437, 141] on img "Next" at bounding box center [433, 140] width 11 height 30
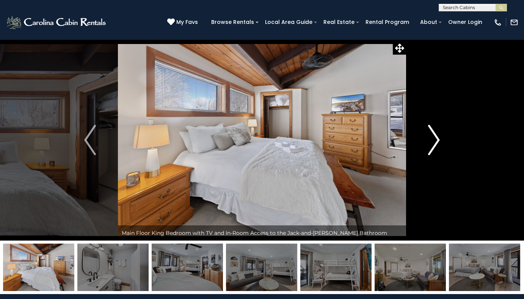
click at [437, 141] on img "Next" at bounding box center [433, 140] width 11 height 30
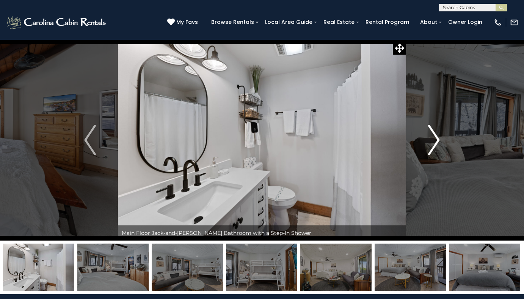
click at [437, 141] on img "Next" at bounding box center [433, 140] width 11 height 30
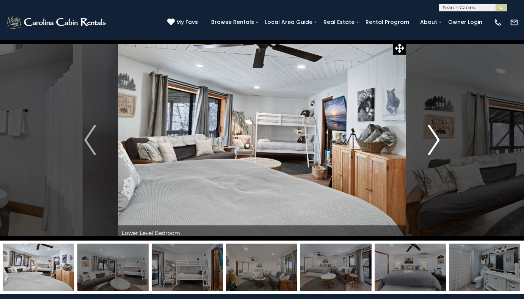
click at [437, 141] on img "Next" at bounding box center [433, 140] width 11 height 30
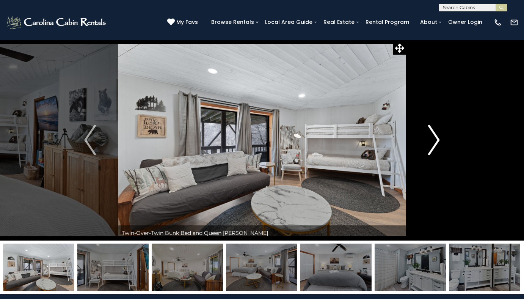
click at [437, 141] on img "Next" at bounding box center [433, 140] width 11 height 30
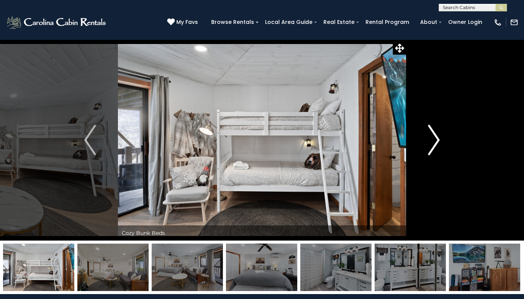
click at [437, 141] on img "Next" at bounding box center [433, 140] width 11 height 30
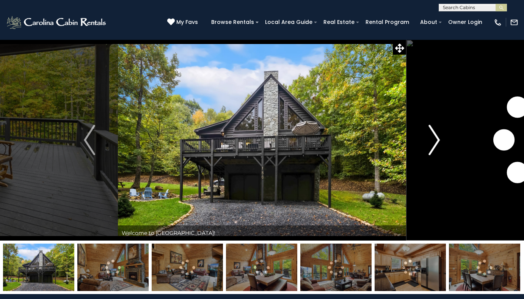
click at [439, 143] on img "Next" at bounding box center [434, 140] width 11 height 30
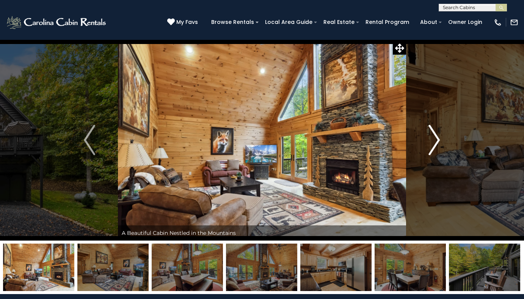
click at [439, 143] on img "Next" at bounding box center [434, 140] width 11 height 30
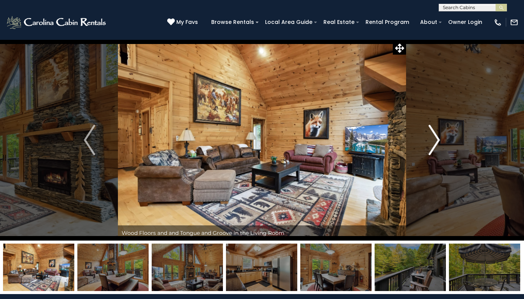
click at [439, 143] on img "Next" at bounding box center [434, 140] width 11 height 30
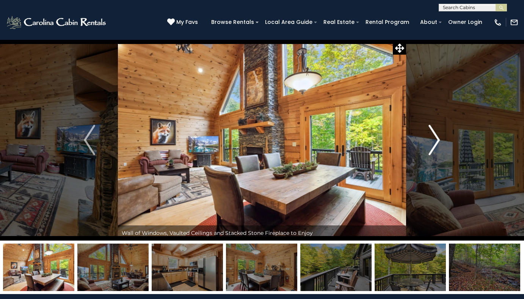
click at [439, 143] on img "Next" at bounding box center [434, 140] width 11 height 30
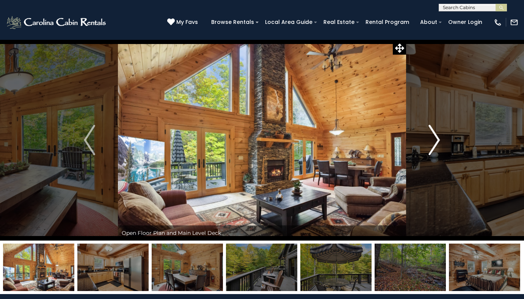
click at [439, 143] on img "Next" at bounding box center [434, 140] width 11 height 30
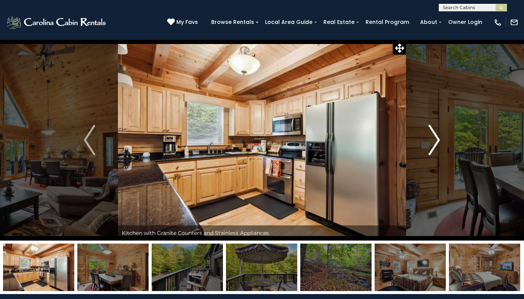
click at [439, 143] on img "Next" at bounding box center [434, 140] width 11 height 30
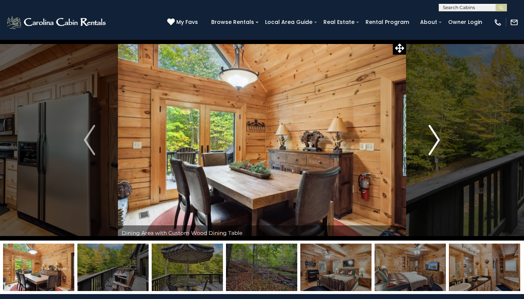
click at [439, 143] on img "Next" at bounding box center [434, 140] width 11 height 30
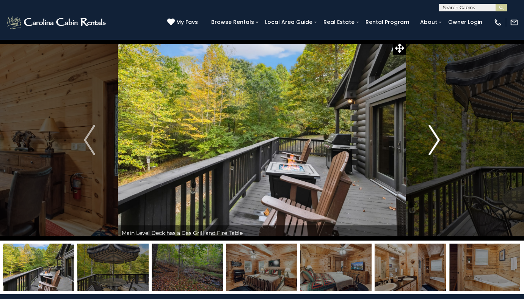
click at [439, 143] on img "Next" at bounding box center [434, 140] width 11 height 30
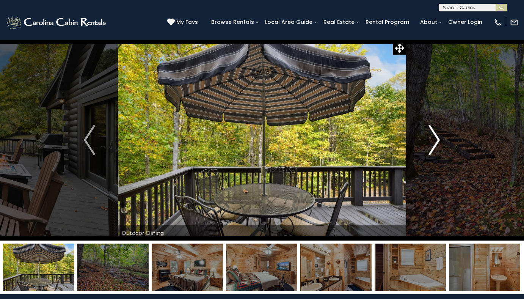
click at [439, 143] on img "Next" at bounding box center [434, 140] width 11 height 30
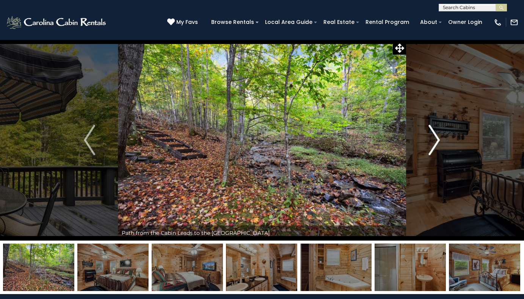
click at [439, 143] on img "Next" at bounding box center [434, 140] width 11 height 30
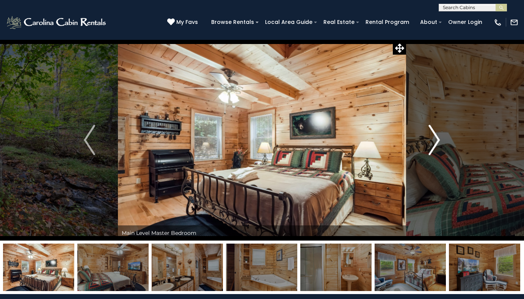
click at [439, 143] on img "Next" at bounding box center [434, 140] width 11 height 30
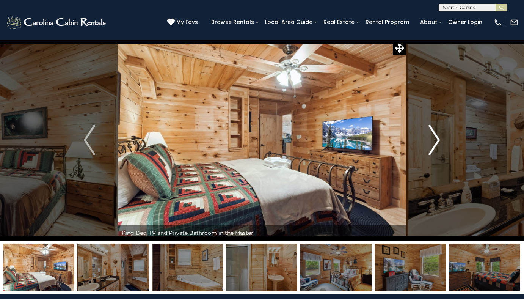
click at [439, 143] on img "Next" at bounding box center [434, 140] width 11 height 30
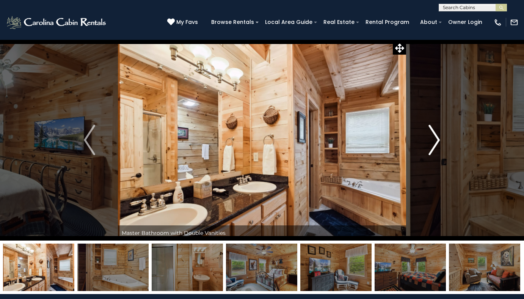
click at [439, 143] on img "Next" at bounding box center [434, 140] width 11 height 30
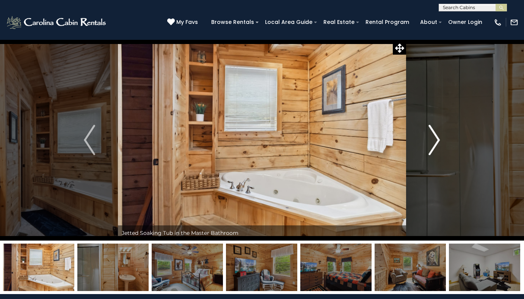
click at [439, 143] on img "Next" at bounding box center [434, 140] width 11 height 30
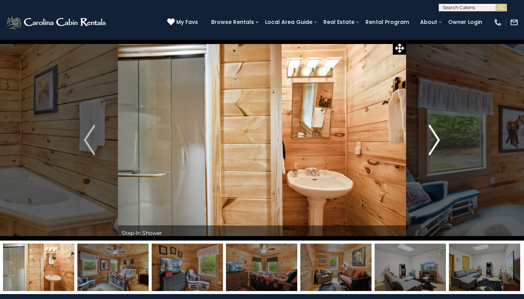
click at [439, 143] on img "Next" at bounding box center [434, 140] width 11 height 30
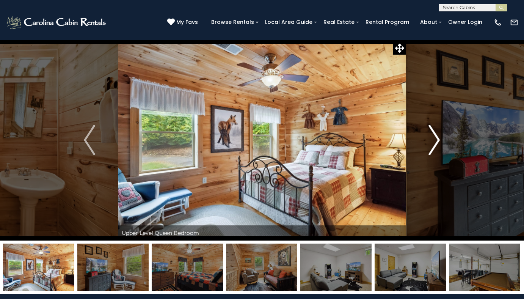
click at [439, 143] on img "Next" at bounding box center [434, 140] width 11 height 30
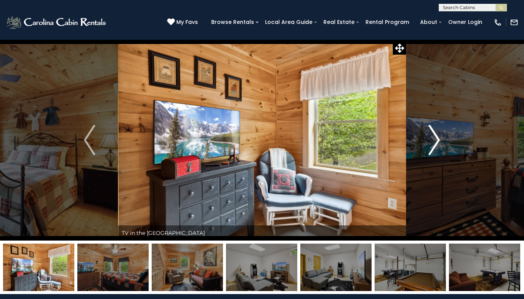
click at [439, 143] on img "Next" at bounding box center [434, 140] width 11 height 30
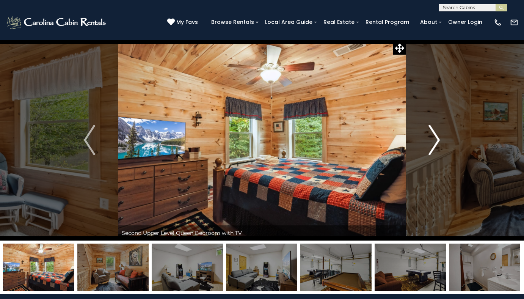
click at [439, 143] on img "Next" at bounding box center [434, 140] width 11 height 30
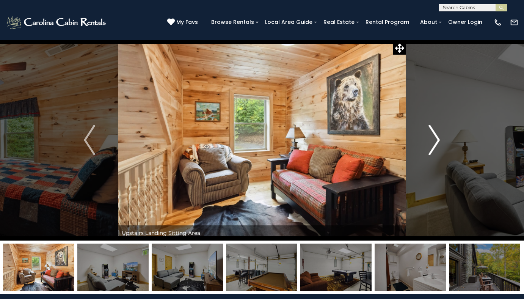
click at [439, 143] on img "Next" at bounding box center [434, 140] width 11 height 30
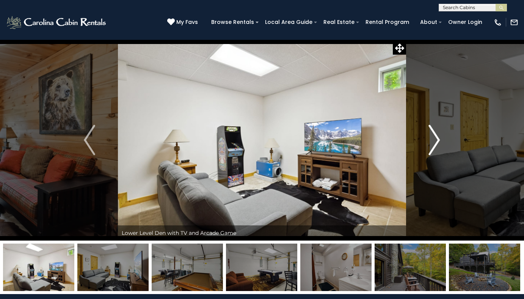
click at [439, 143] on img "Next" at bounding box center [434, 140] width 11 height 30
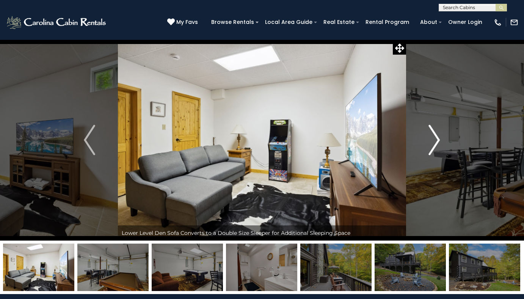
click at [439, 143] on img "Next" at bounding box center [434, 140] width 11 height 30
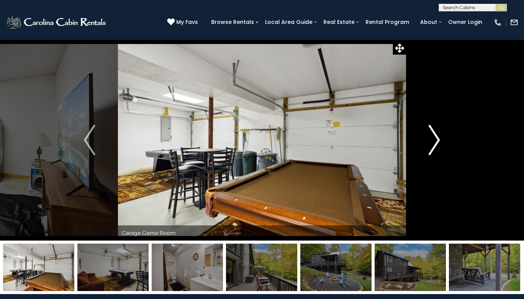
click at [439, 143] on img "Next" at bounding box center [434, 140] width 11 height 30
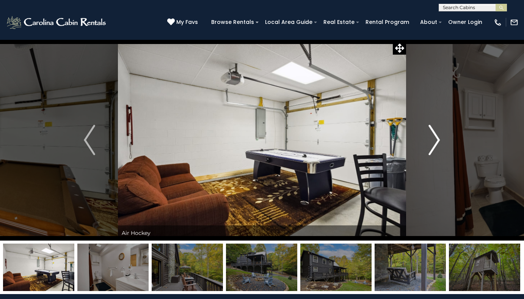
click at [439, 143] on img "Next" at bounding box center [434, 140] width 11 height 30
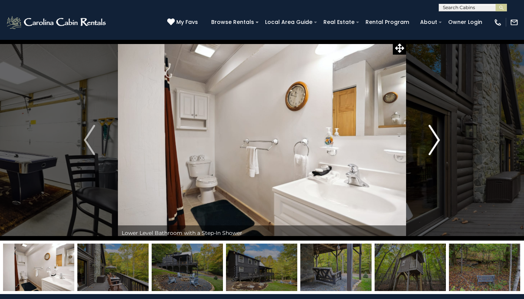
click at [439, 143] on img "Next" at bounding box center [434, 140] width 11 height 30
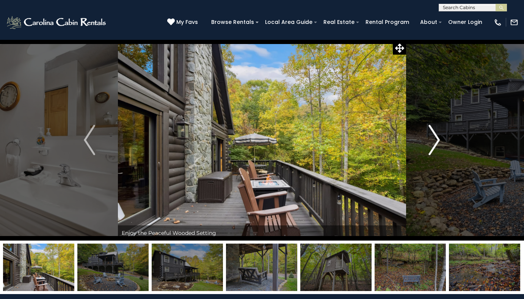
click at [439, 143] on img "Next" at bounding box center [434, 140] width 11 height 30
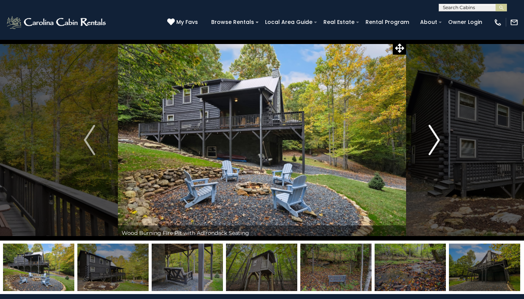
click at [439, 142] on img "Next" at bounding box center [434, 140] width 11 height 30
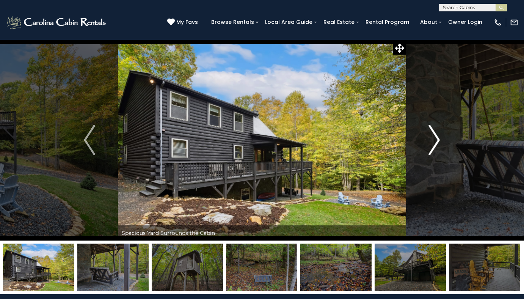
click at [439, 142] on img "Next" at bounding box center [434, 140] width 11 height 30
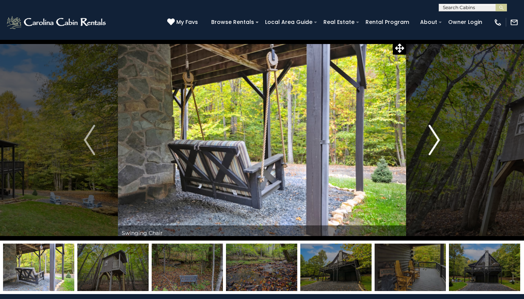
click at [439, 142] on img "Next" at bounding box center [434, 140] width 11 height 30
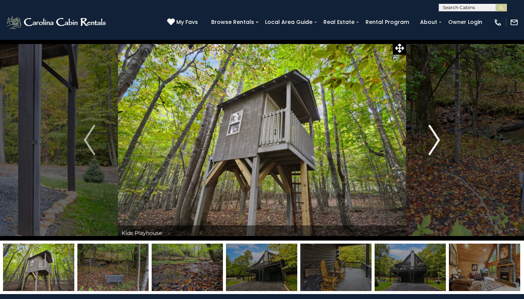
click at [439, 142] on img "Next" at bounding box center [434, 140] width 11 height 30
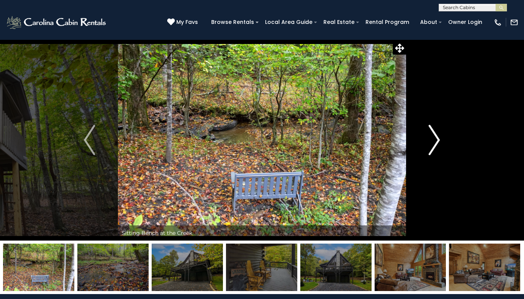
click at [439, 142] on img "Next" at bounding box center [434, 140] width 11 height 30
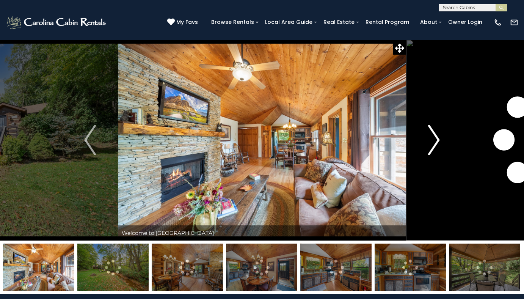
click at [436, 143] on img "Next" at bounding box center [433, 140] width 11 height 30
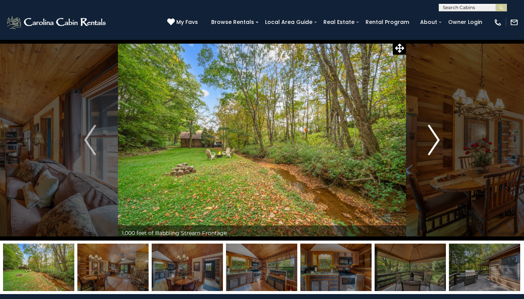
click at [436, 143] on img "Next" at bounding box center [433, 140] width 11 height 30
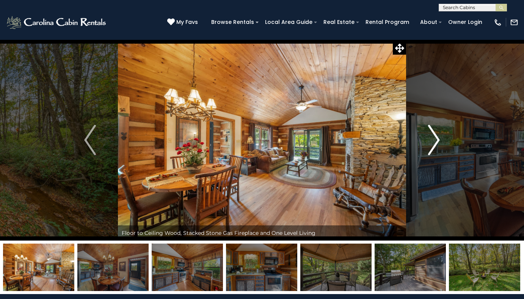
click at [436, 143] on img "Next" at bounding box center [433, 140] width 11 height 30
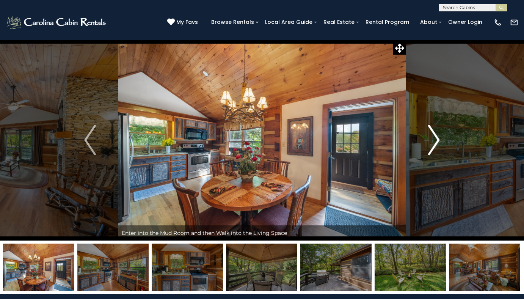
click at [436, 143] on img "Next" at bounding box center [433, 140] width 11 height 30
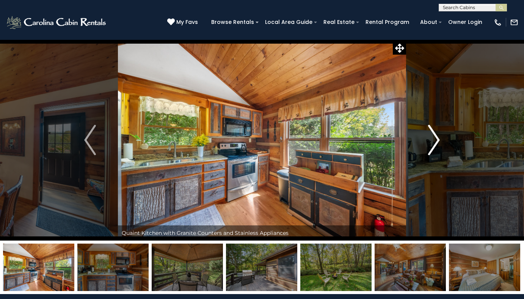
click at [436, 143] on img "Next" at bounding box center [433, 140] width 11 height 30
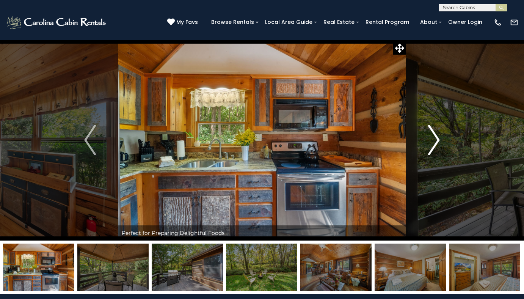
click at [436, 143] on img "Next" at bounding box center [433, 140] width 11 height 30
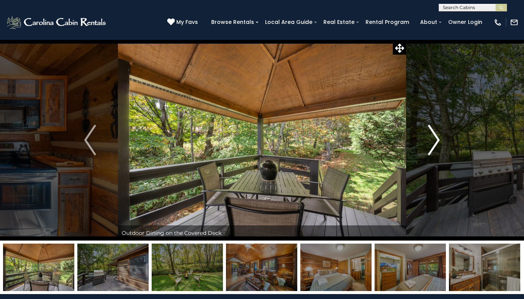
click at [436, 143] on img "Next" at bounding box center [433, 140] width 11 height 30
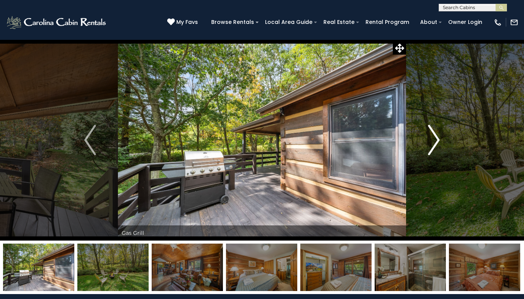
click at [436, 143] on img "Next" at bounding box center [433, 140] width 11 height 30
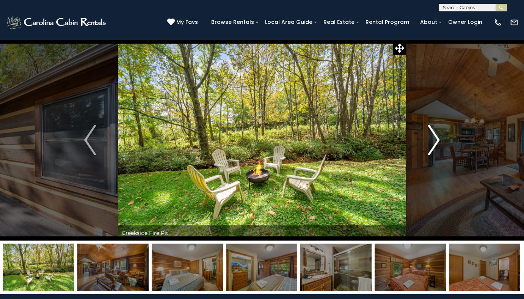
click at [436, 143] on img "Next" at bounding box center [433, 140] width 11 height 30
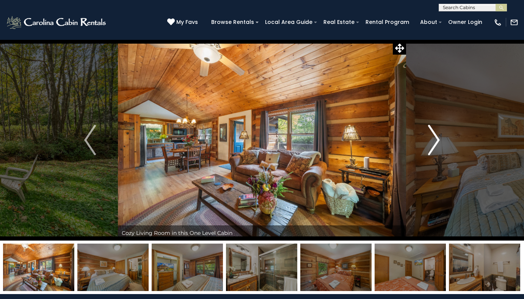
click at [436, 143] on img "Next" at bounding box center [433, 140] width 11 height 30
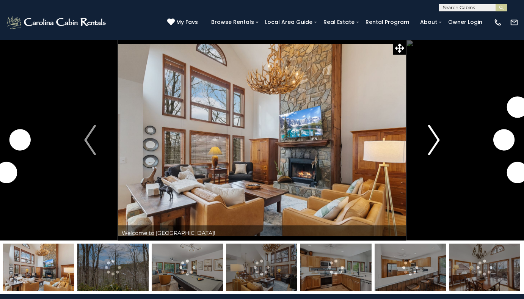
click at [440, 136] on button "Next" at bounding box center [434, 139] width 56 height 201
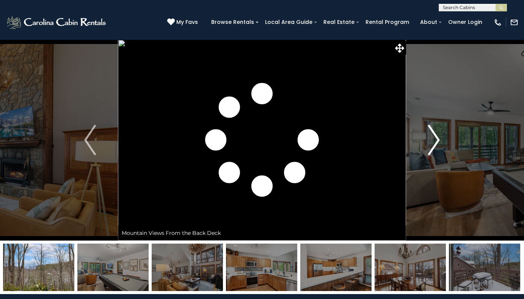
click at [440, 134] on button "Next" at bounding box center [434, 139] width 56 height 201
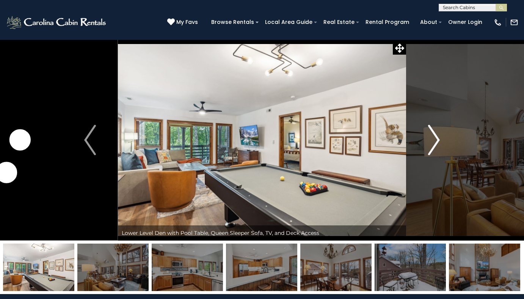
click at [440, 134] on button "Next" at bounding box center [434, 139] width 56 height 201
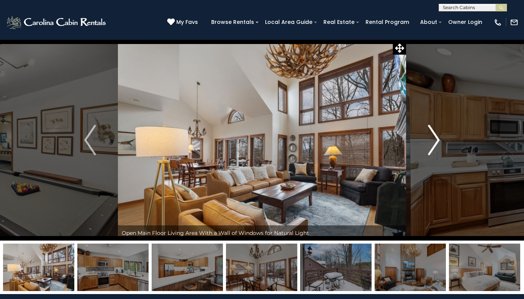
click at [440, 134] on button "Next" at bounding box center [434, 139] width 56 height 201
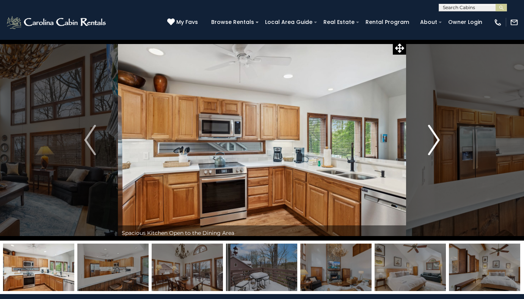
click at [440, 134] on button "Next" at bounding box center [434, 139] width 56 height 201
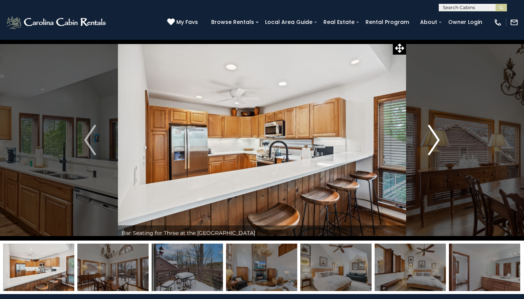
click at [440, 134] on button "Next" at bounding box center [434, 139] width 56 height 201
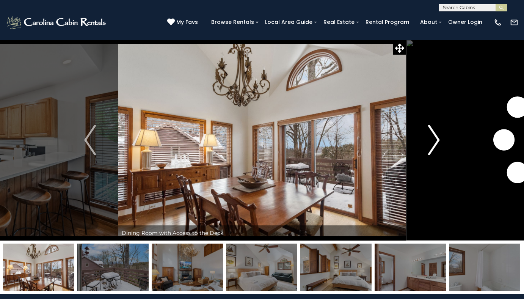
click at [440, 134] on button "Next" at bounding box center [434, 139] width 56 height 201
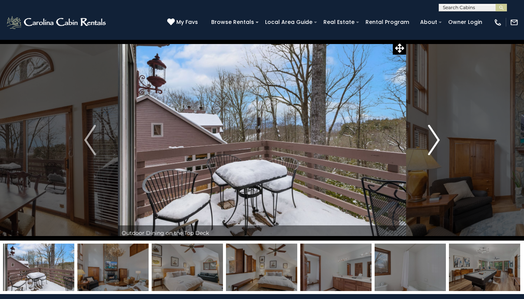
click at [440, 134] on button "Next" at bounding box center [434, 139] width 56 height 201
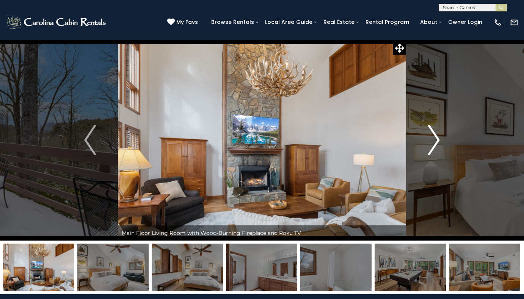
click at [440, 134] on button "Next" at bounding box center [434, 139] width 56 height 201
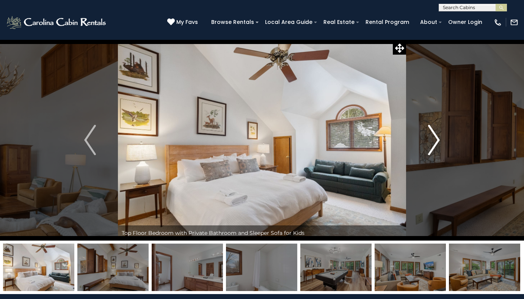
click at [440, 134] on button "Next" at bounding box center [434, 139] width 56 height 201
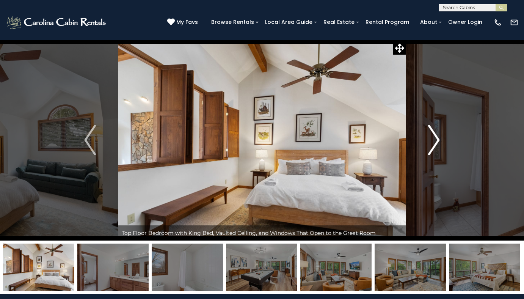
click at [440, 134] on button "Next" at bounding box center [434, 139] width 56 height 201
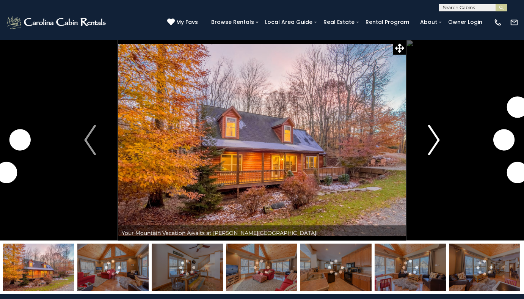
click at [437, 140] on img "Next" at bounding box center [433, 140] width 11 height 30
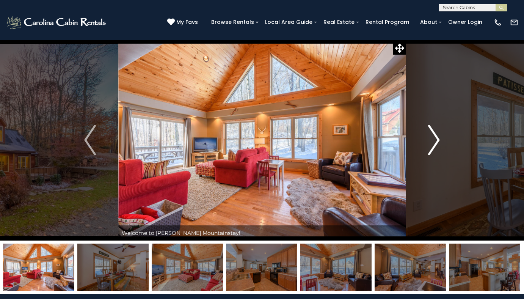
click at [437, 140] on img "Next" at bounding box center [433, 140] width 11 height 30
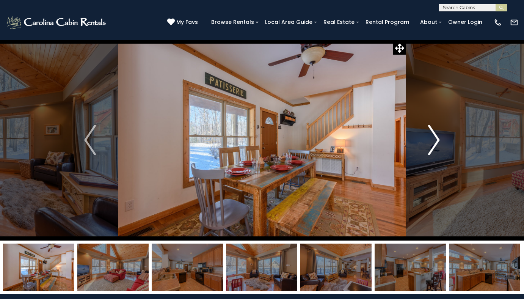
click at [437, 140] on img "Next" at bounding box center [433, 140] width 11 height 30
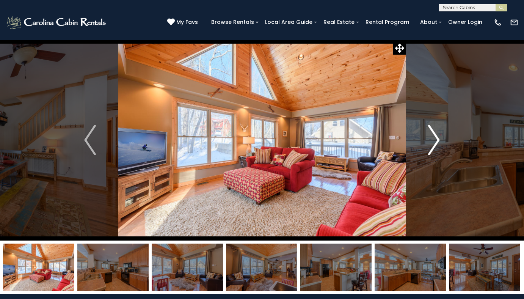
click at [437, 140] on img "Next" at bounding box center [433, 140] width 11 height 30
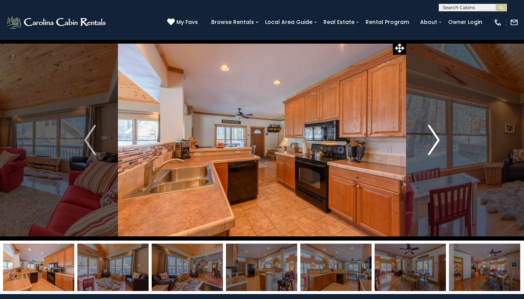
click at [437, 140] on img "Next" at bounding box center [433, 140] width 11 height 30
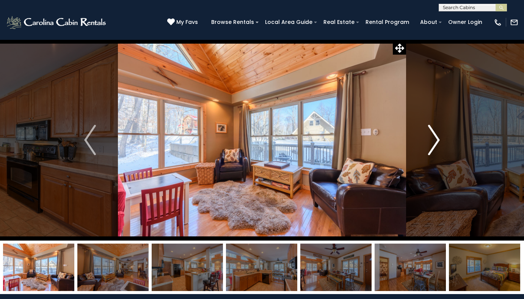
click at [437, 140] on img "Next" at bounding box center [433, 140] width 11 height 30
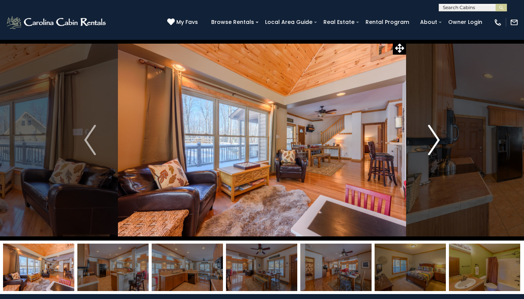
click at [437, 140] on img "Next" at bounding box center [433, 140] width 11 height 30
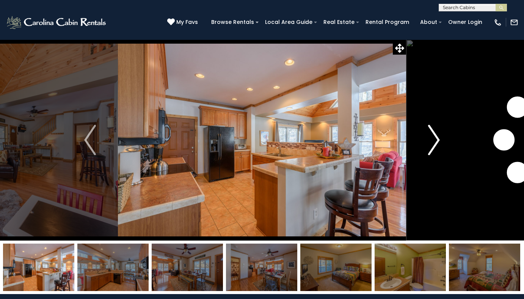
click at [437, 140] on img "Next" at bounding box center [433, 140] width 11 height 30
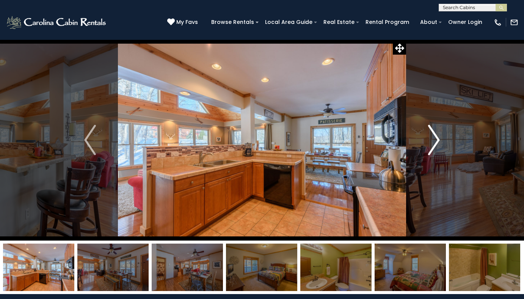
click at [437, 140] on img "Next" at bounding box center [433, 140] width 11 height 30
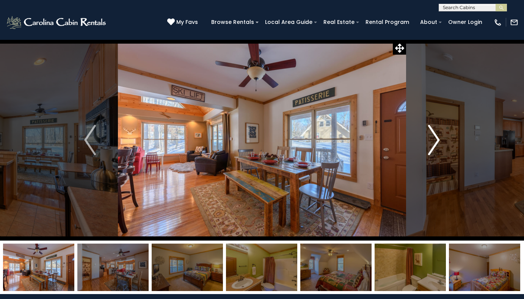
click at [437, 140] on img "Next" at bounding box center [433, 140] width 11 height 30
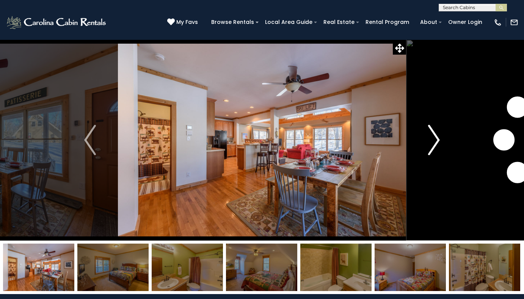
click at [437, 140] on img "Next" at bounding box center [433, 140] width 11 height 30
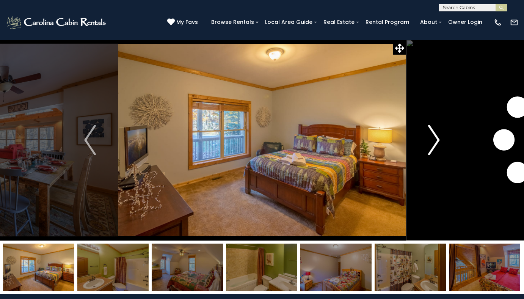
click at [437, 140] on img "Next" at bounding box center [433, 140] width 11 height 30
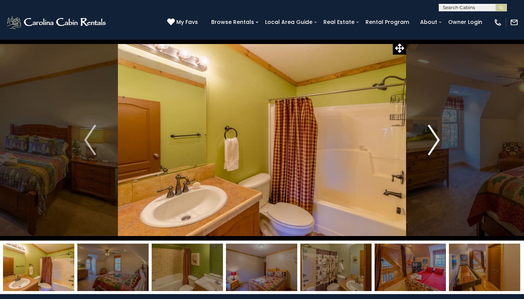
click at [437, 140] on img "Next" at bounding box center [433, 140] width 11 height 30
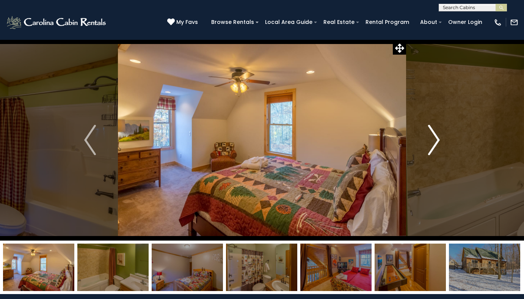
click at [437, 140] on img "Next" at bounding box center [433, 140] width 11 height 30
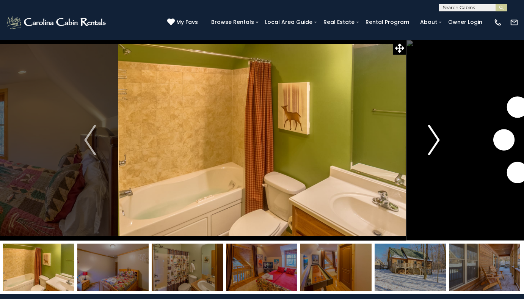
click at [437, 140] on img "Next" at bounding box center [433, 140] width 11 height 30
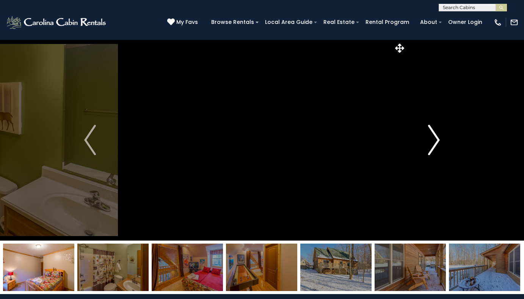
click at [437, 140] on img "Next" at bounding box center [433, 140] width 11 height 30
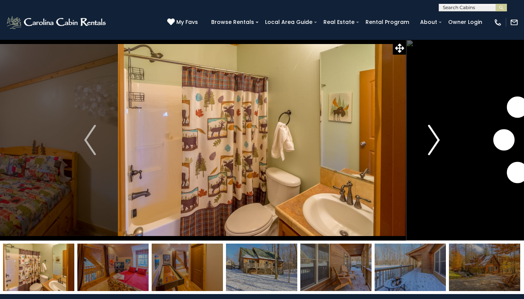
click at [437, 140] on img "Next" at bounding box center [433, 140] width 11 height 30
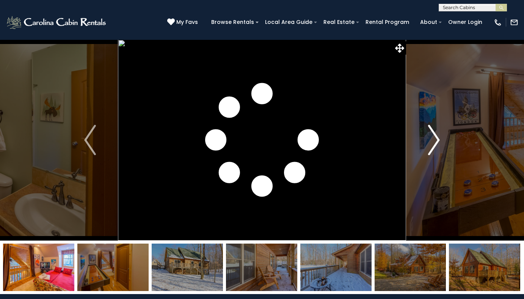
click at [437, 140] on img "Next" at bounding box center [433, 140] width 11 height 30
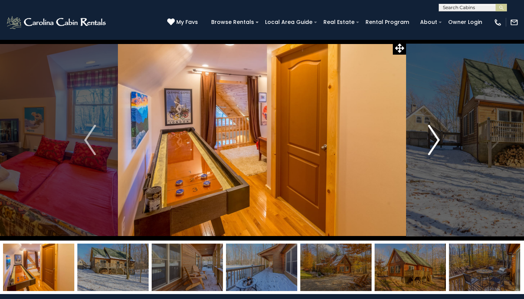
click at [437, 140] on img "Next" at bounding box center [433, 140] width 11 height 30
